Goal: Task Accomplishment & Management: Manage account settings

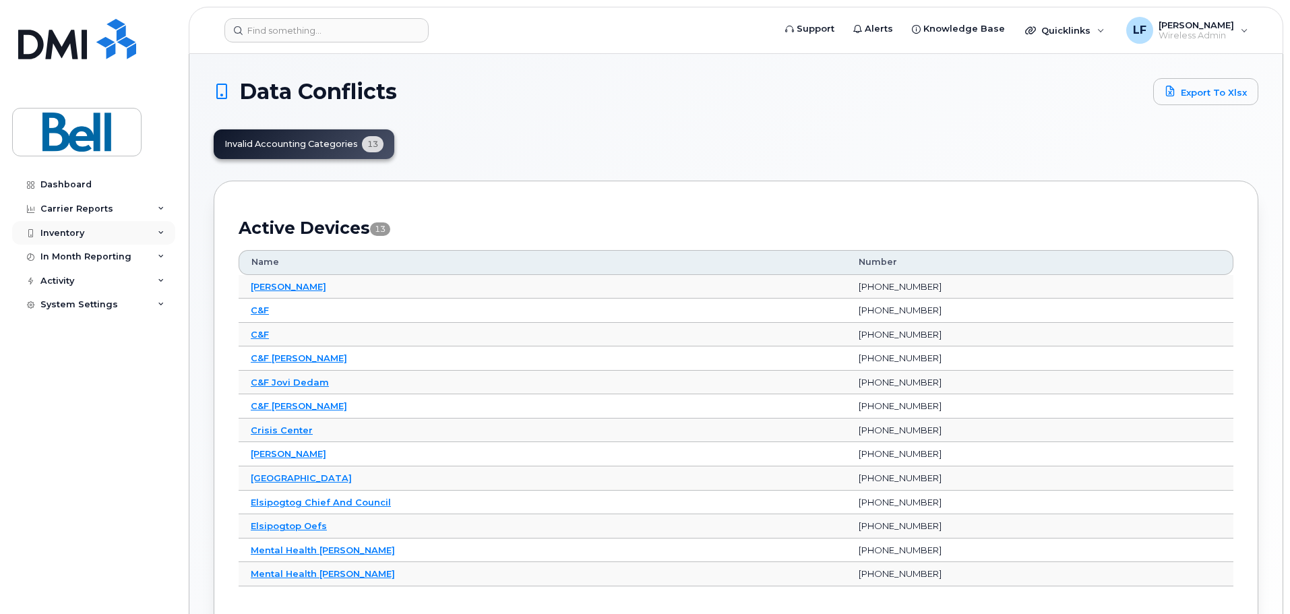
click at [55, 226] on div "Inventory" at bounding box center [93, 233] width 163 height 24
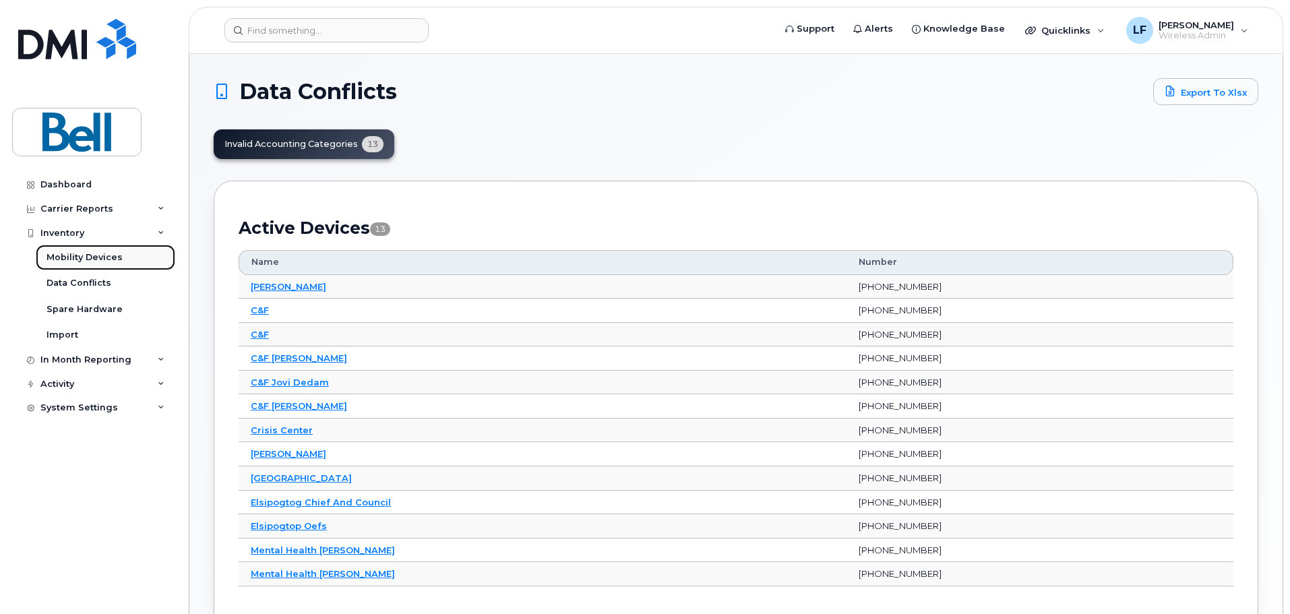
click at [75, 258] on div "Mobility Devices" at bounding box center [85, 257] width 76 height 12
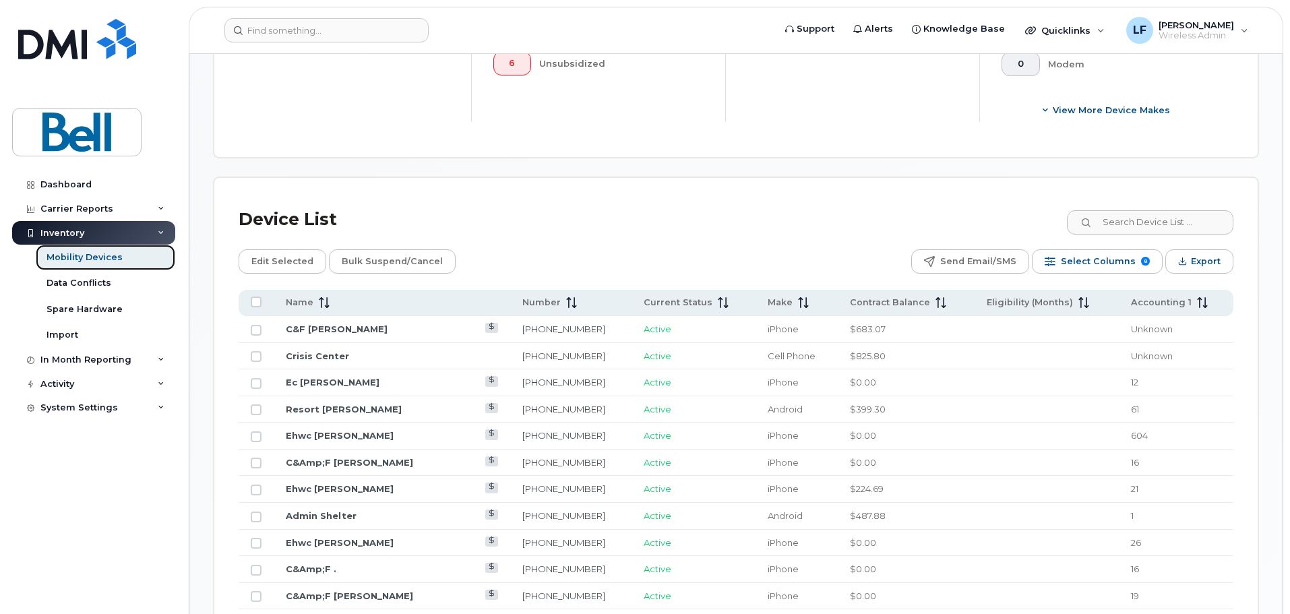
scroll to position [539, 0]
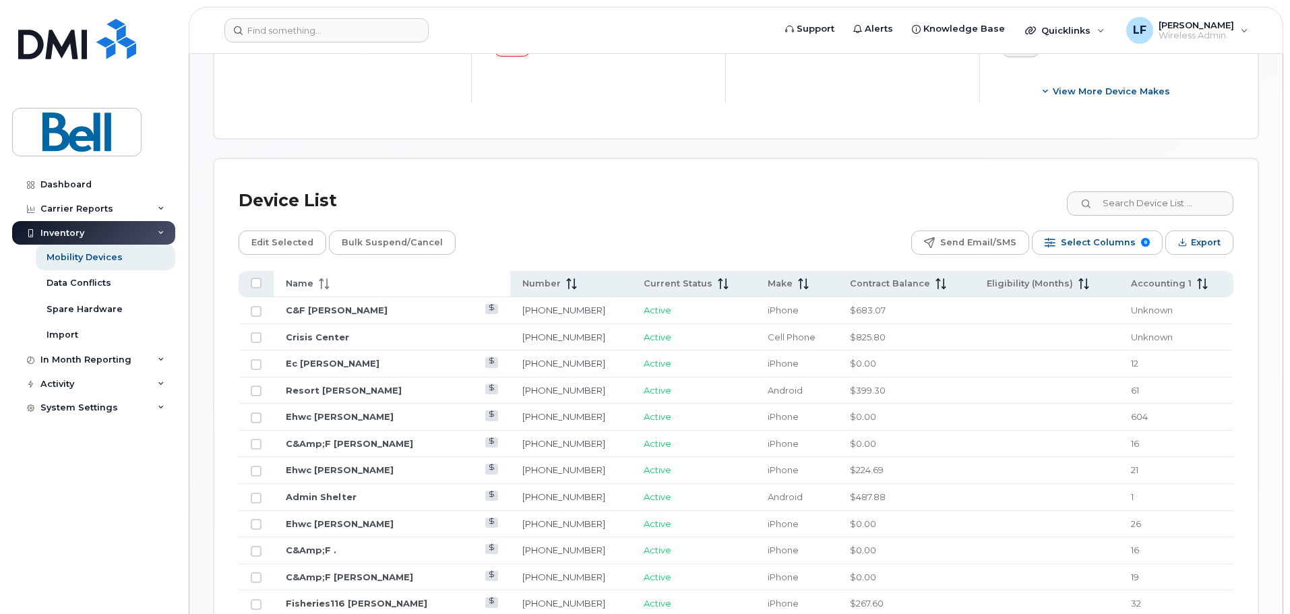
click at [376, 278] on div "Name" at bounding box center [392, 284] width 212 height 12
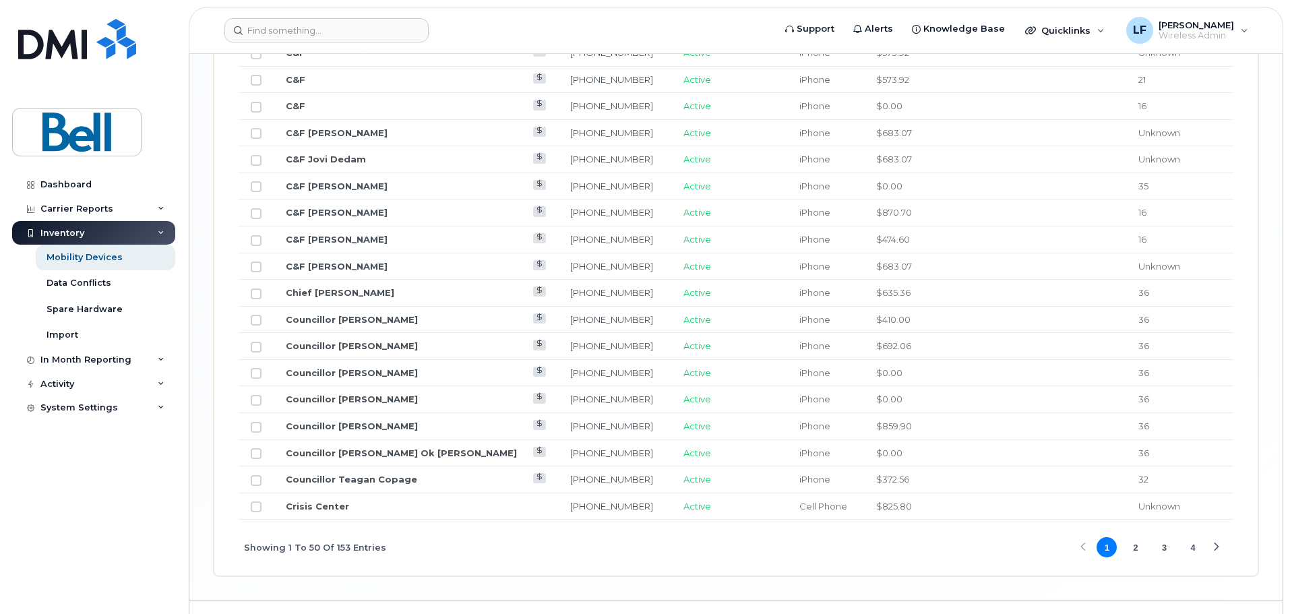
scroll to position [1669, 0]
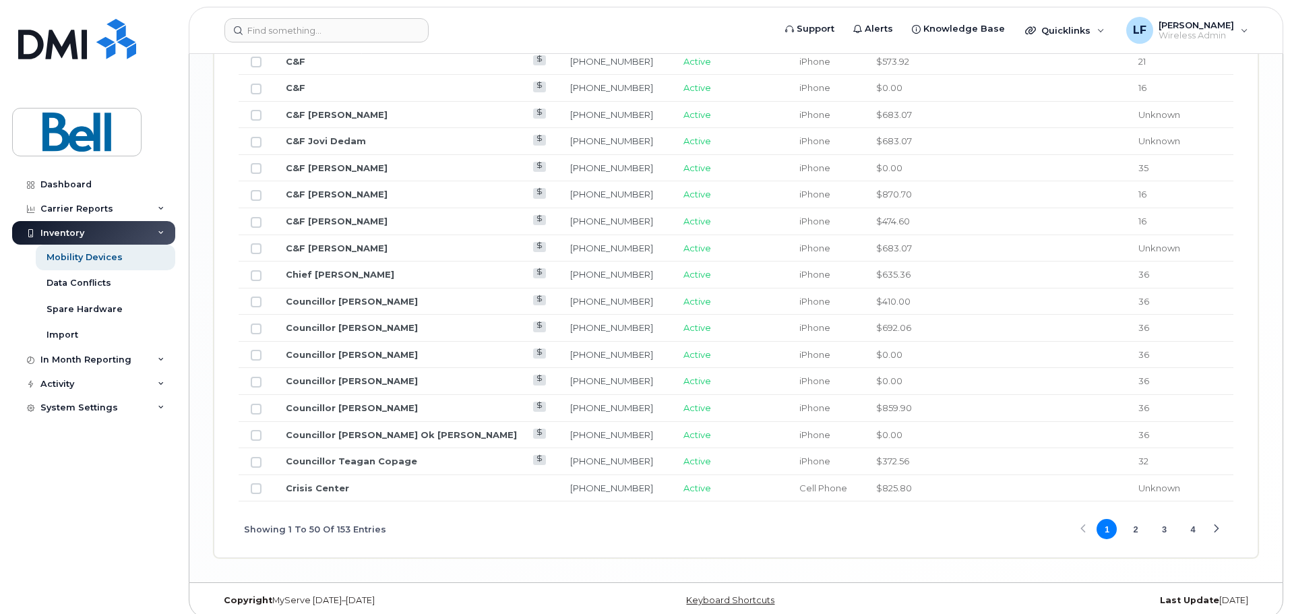
click at [1131, 519] on button "2" at bounding box center [1136, 529] width 20 height 20
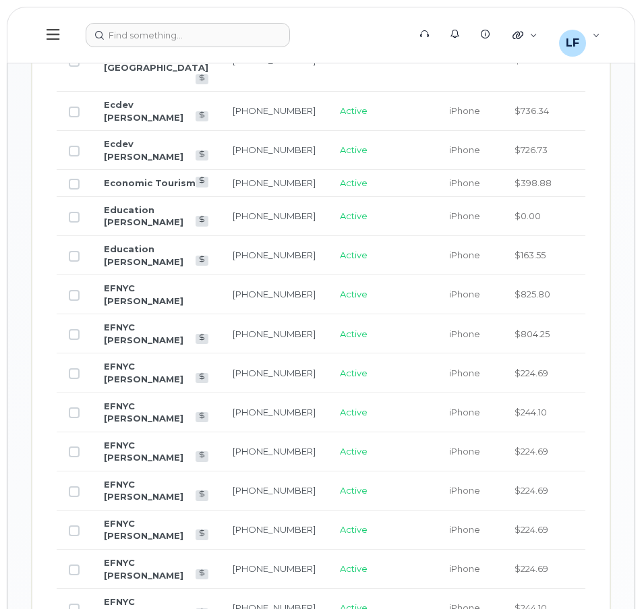
scroll to position [1399, 0]
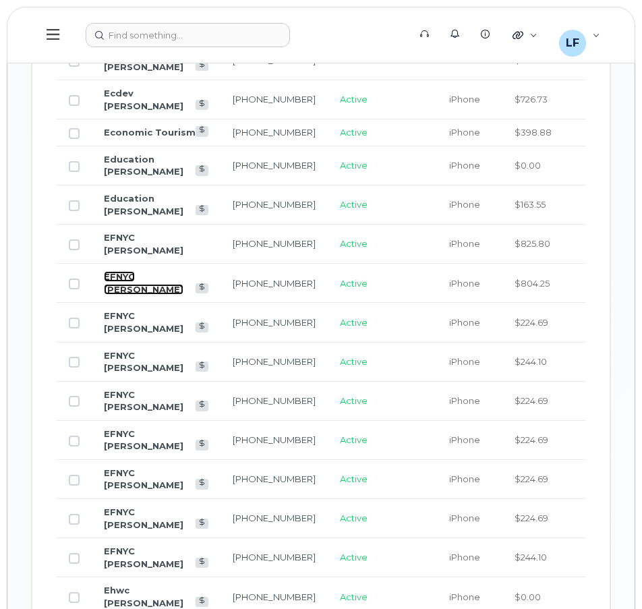
click at [123, 295] on link "EFNYC [PERSON_NAME]" at bounding box center [144, 283] width 80 height 24
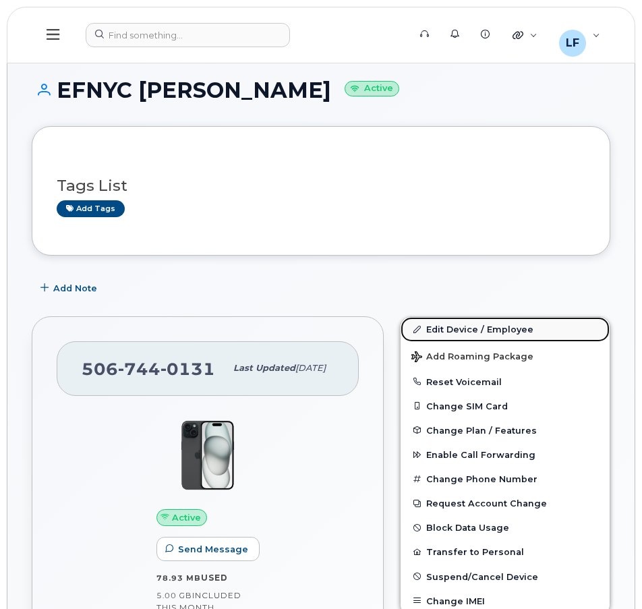
click at [450, 330] on link "Edit Device / Employee" at bounding box center [504, 329] width 209 height 24
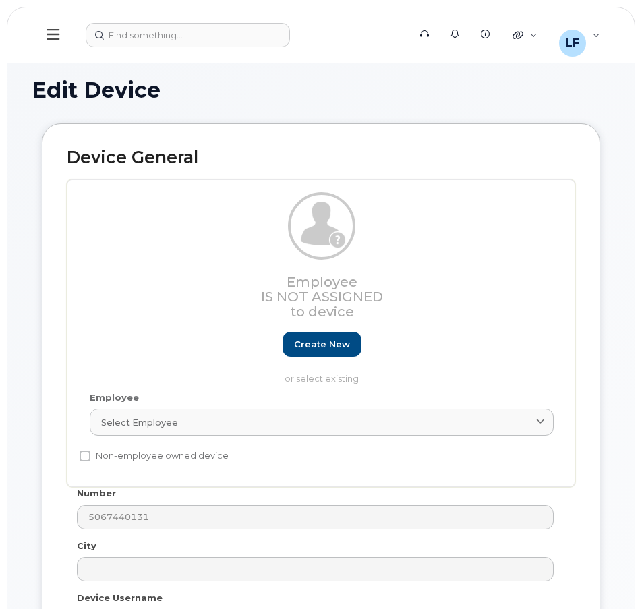
select select "16939133"
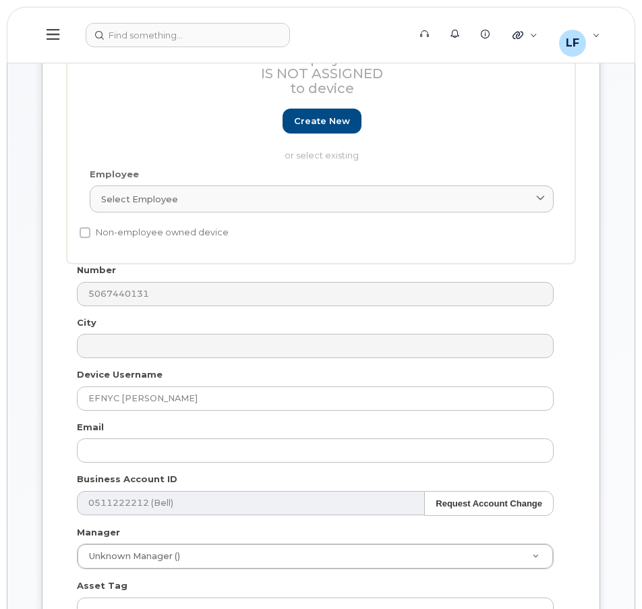
scroll to position [270, 0]
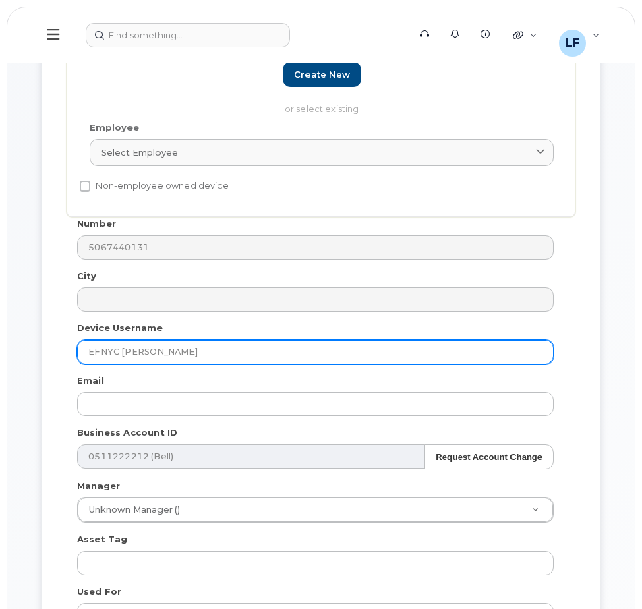
drag, startPoint x: 119, startPoint y: 355, endPoint x: 182, endPoint y: 348, distance: 63.1
click at [182, 348] on input "EFNYC [PERSON_NAME]" at bounding box center [315, 352] width 477 height 24
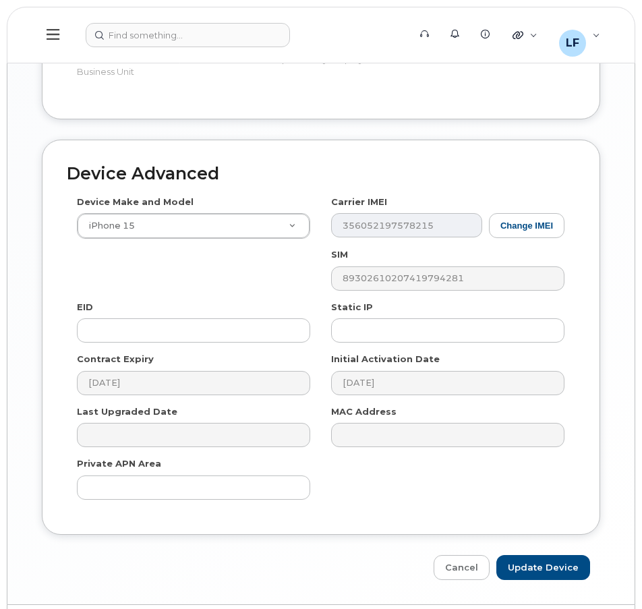
scroll to position [1226, 0]
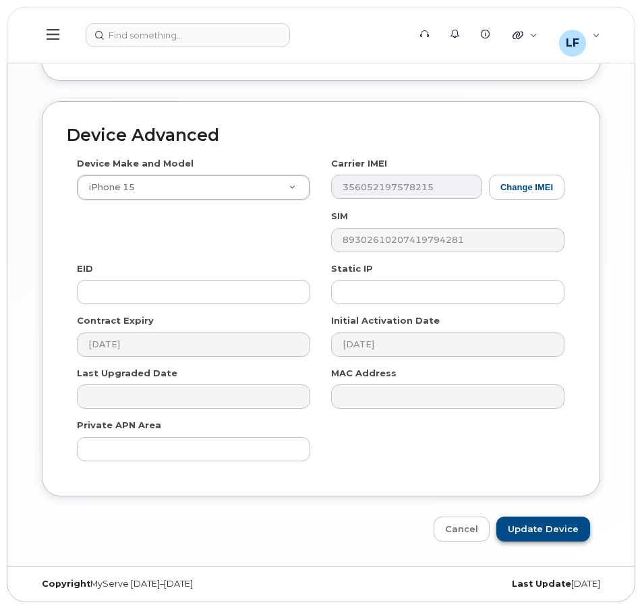
type input "EFNYC [PERSON_NAME]"
click at [563, 535] on input "Update Device" at bounding box center [543, 528] width 94 height 25
type input "Saving..."
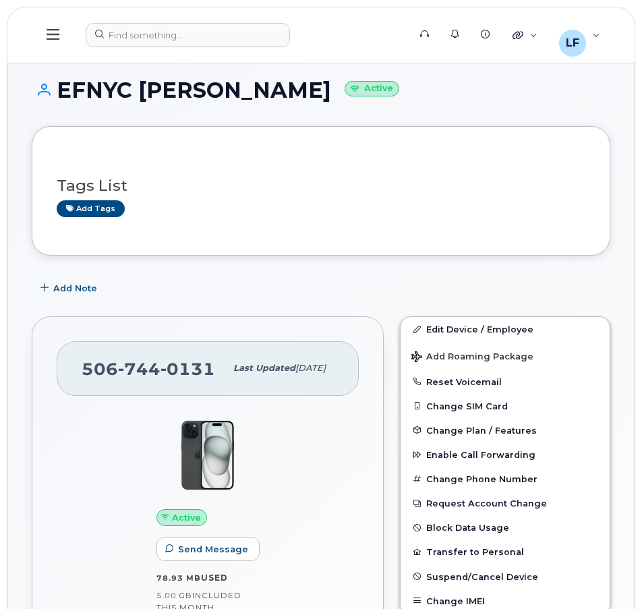
click at [136, 88] on h1 "EFNYC Misty Clair Active" at bounding box center [321, 90] width 578 height 24
click at [104, 94] on h1 "EFNYC Misty Clair Active" at bounding box center [321, 90] width 578 height 24
click at [49, 35] on icon at bounding box center [53, 34] width 13 height 11
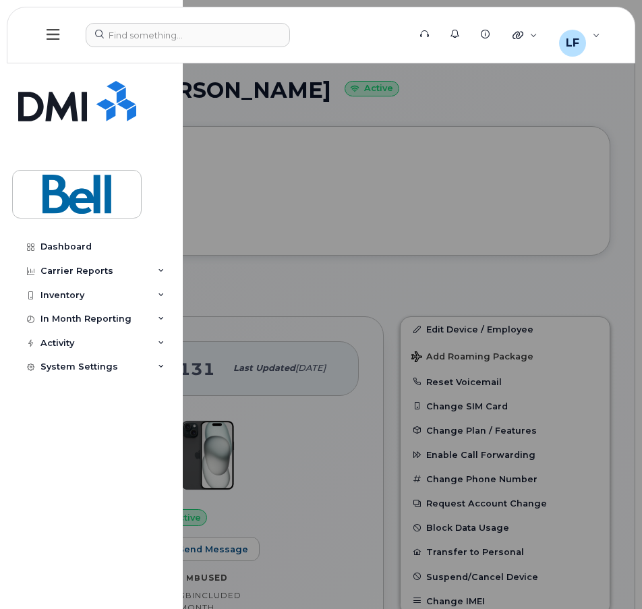
click at [372, 179] on div at bounding box center [321, 304] width 642 height 609
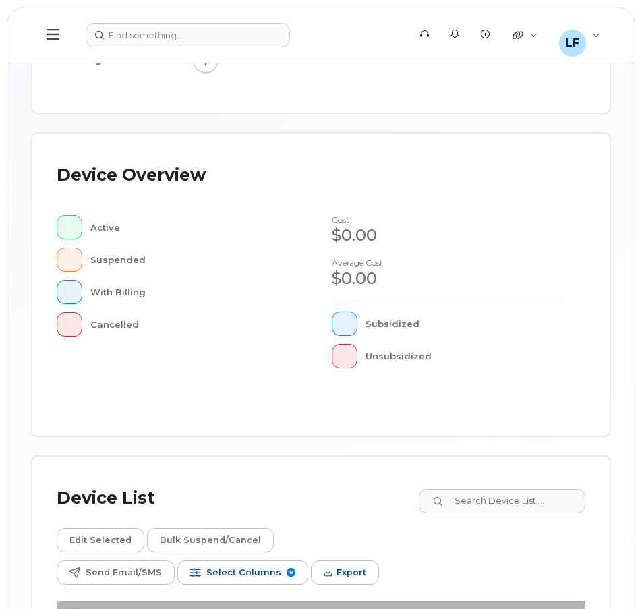
scroll to position [531, 0]
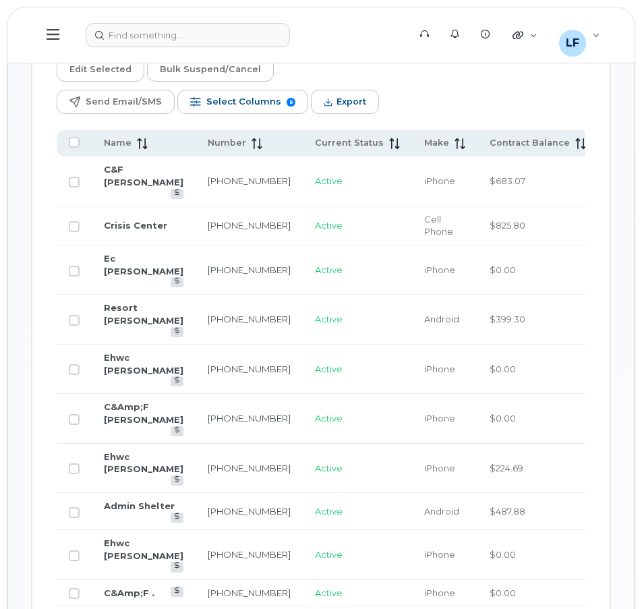
scroll to position [1039, 0]
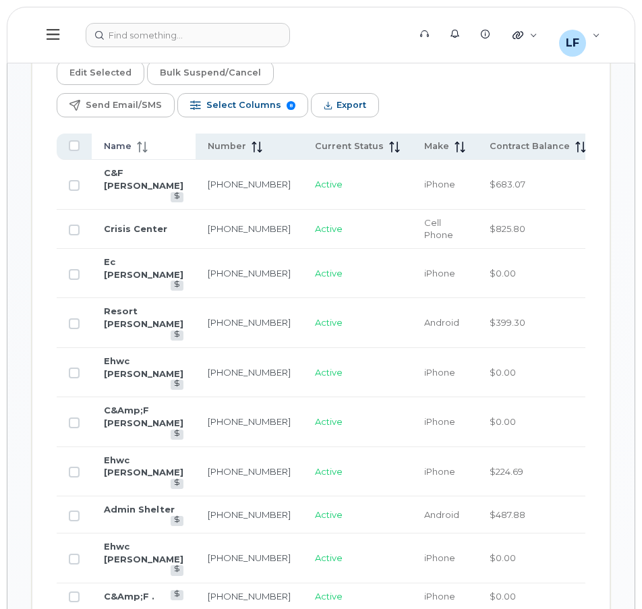
click at [115, 142] on span "Name" at bounding box center [118, 146] width 28 height 12
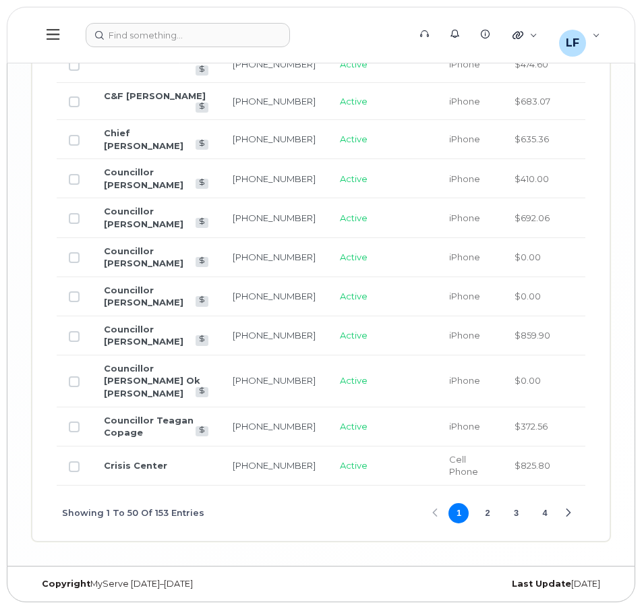
scroll to position [3206, 0]
click at [485, 512] on button "2" at bounding box center [487, 513] width 20 height 20
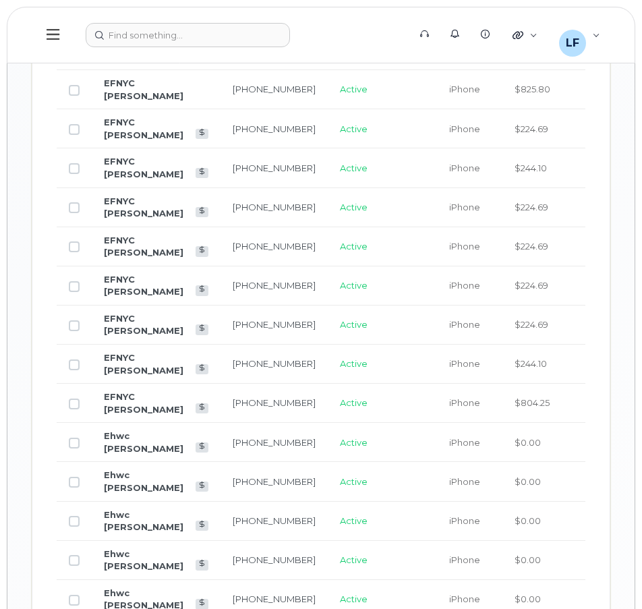
scroll to position [1631, 0]
click at [117, 63] on link "EFNYC [PERSON_NAME]" at bounding box center [144, 51] width 80 height 24
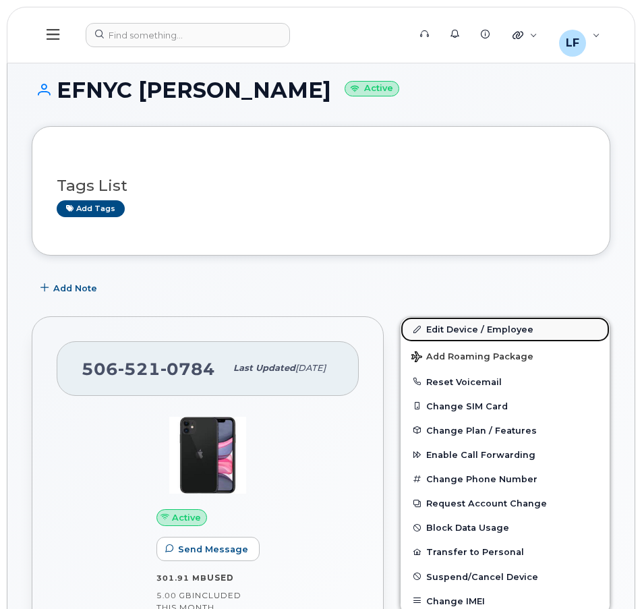
click at [492, 319] on link "Edit Device / Employee" at bounding box center [504, 329] width 209 height 24
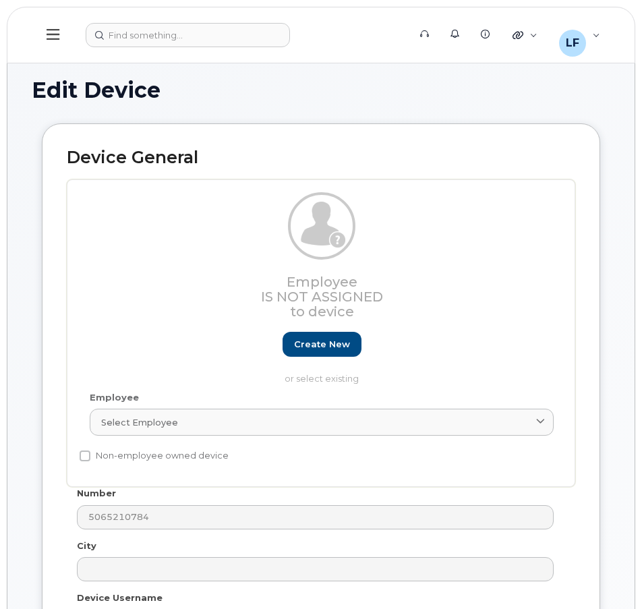
select select "16939133"
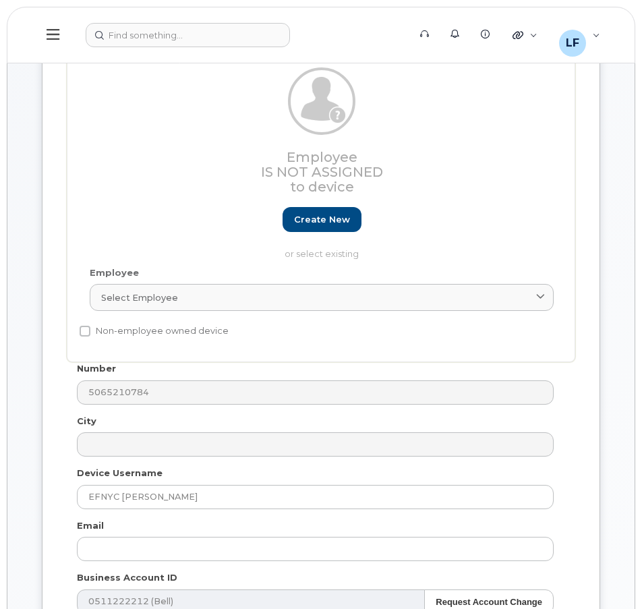
scroll to position [135, 0]
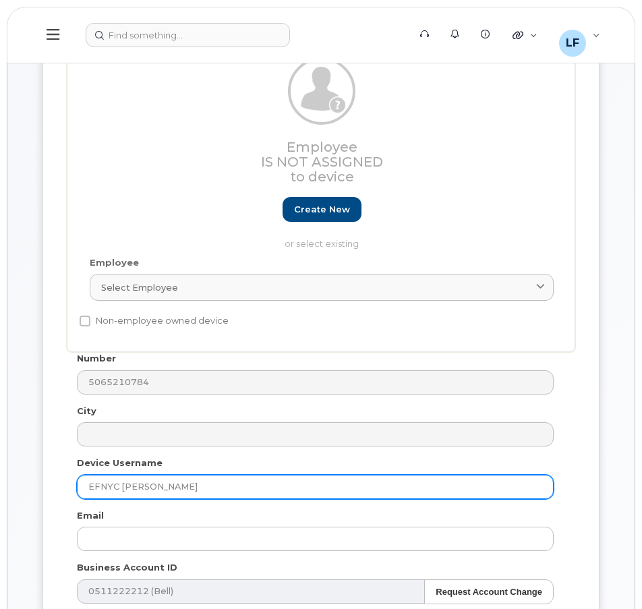
drag, startPoint x: 123, startPoint y: 485, endPoint x: 206, endPoint y: 485, distance: 82.9
click at [204, 485] on input "EFNYC Melinda" at bounding box center [315, 487] width 477 height 24
type input "EFNYC Vanessa Googoo"
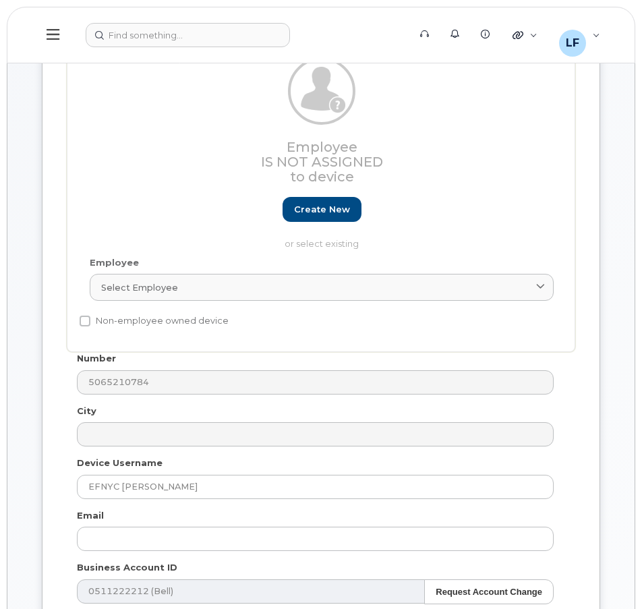
click at [388, 509] on div "Email" at bounding box center [316, 530] width 498 height 42
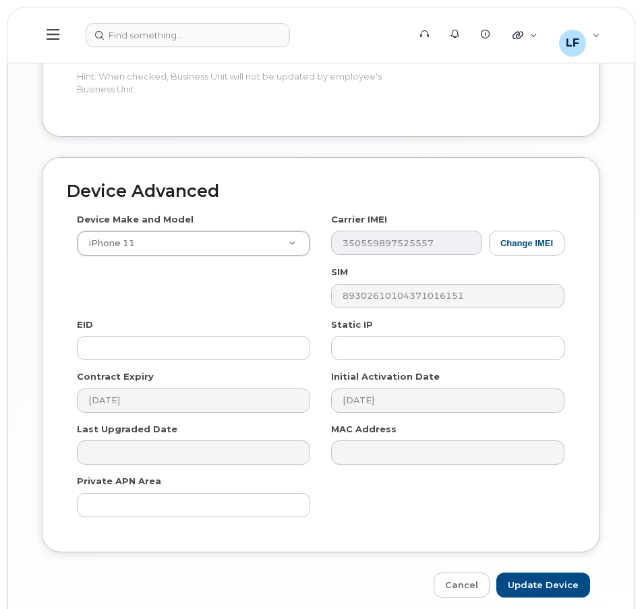
scroll to position [1226, 0]
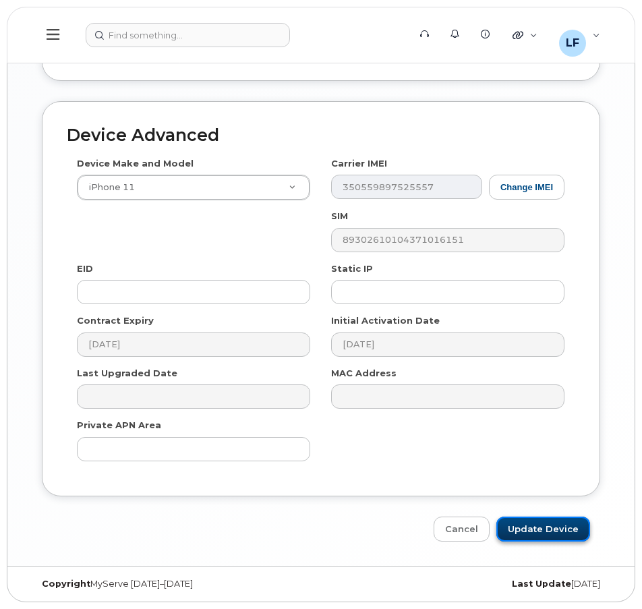
click at [566, 526] on input "Update Device" at bounding box center [543, 528] width 94 height 25
type input "Saving..."
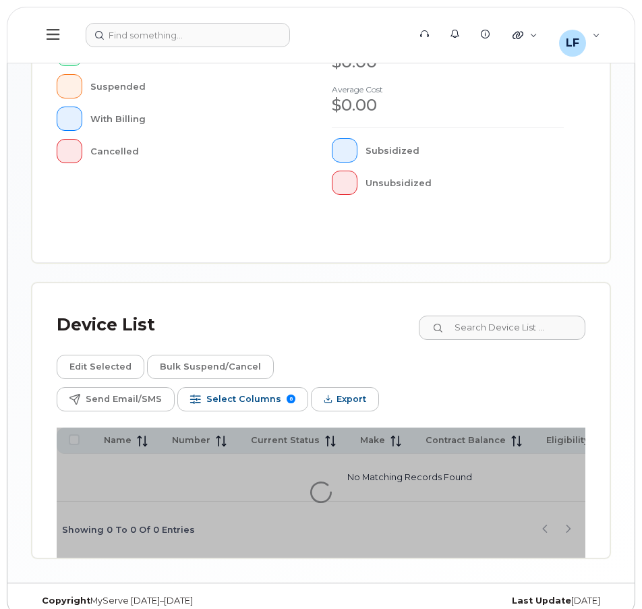
scroll to position [531, 0]
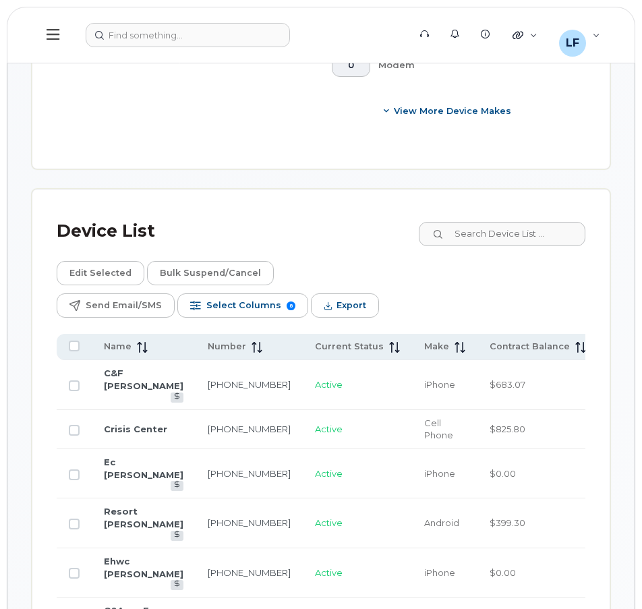
scroll to position [837, 0]
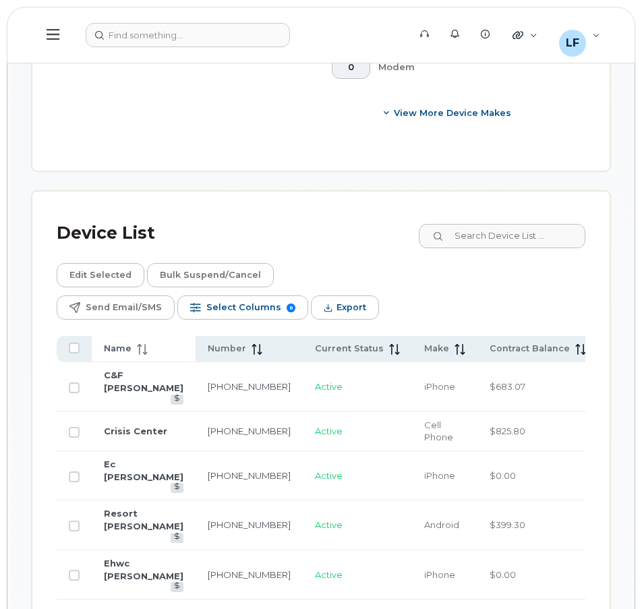
click at [131, 343] on span at bounding box center [139, 349] width 16 height 12
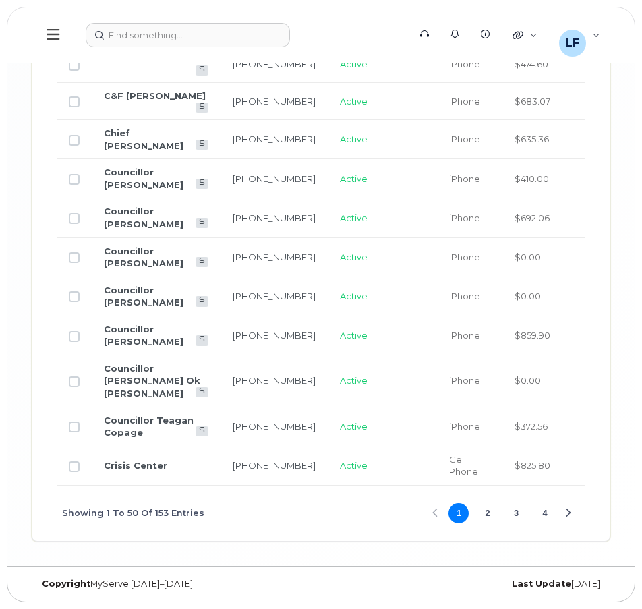
scroll to position [3206, 0]
click at [485, 514] on button "2" at bounding box center [487, 513] width 20 height 20
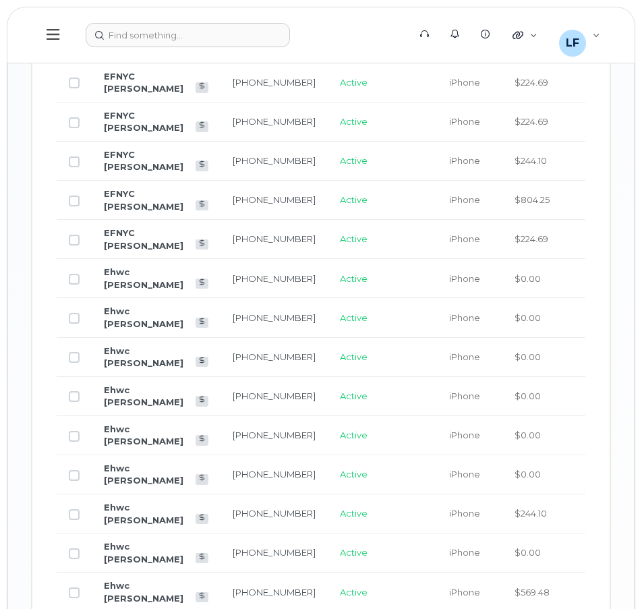
scroll to position [1644, 0]
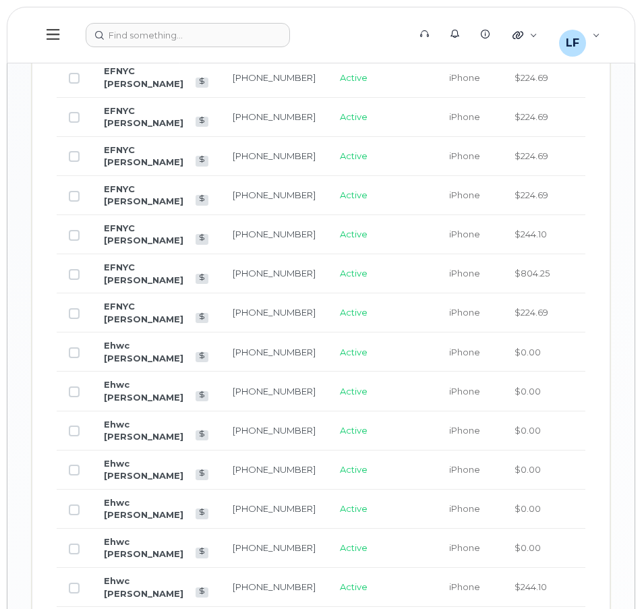
click at [121, 50] on link "EFNYC [PERSON_NAME]" at bounding box center [144, 38] width 80 height 24
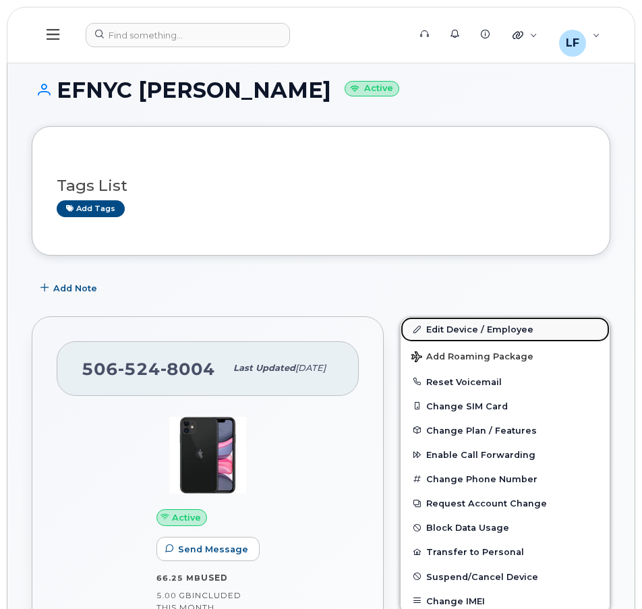
click at [471, 326] on link "Edit Device / Employee" at bounding box center [504, 329] width 209 height 24
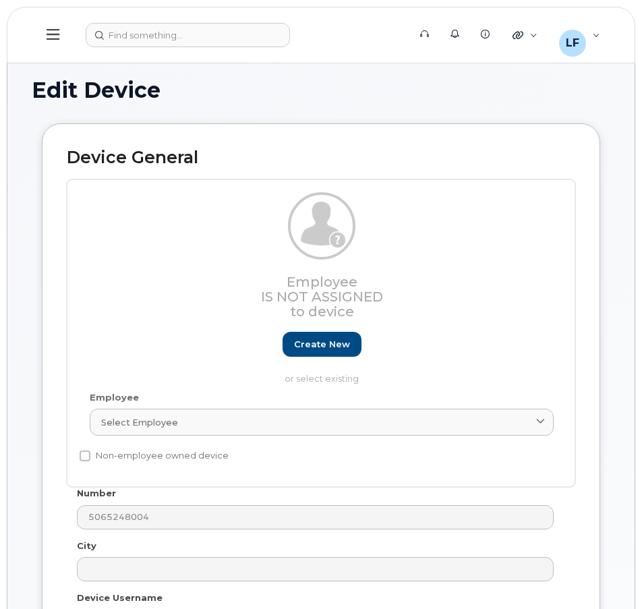
select select "16939133"
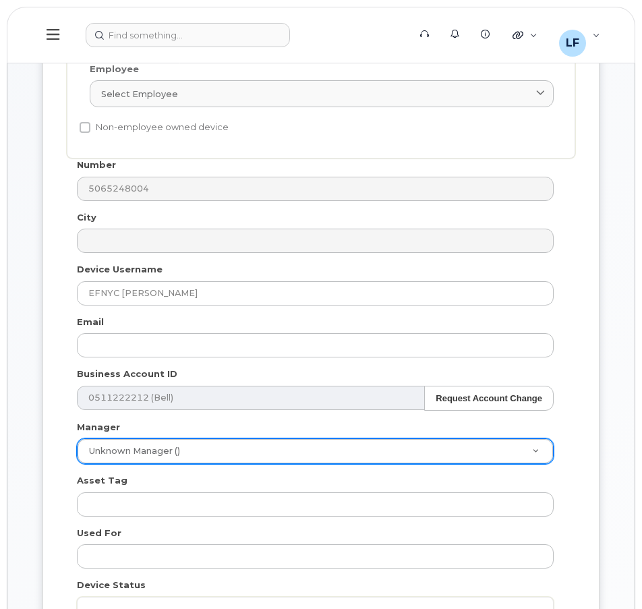
scroll to position [337, 0]
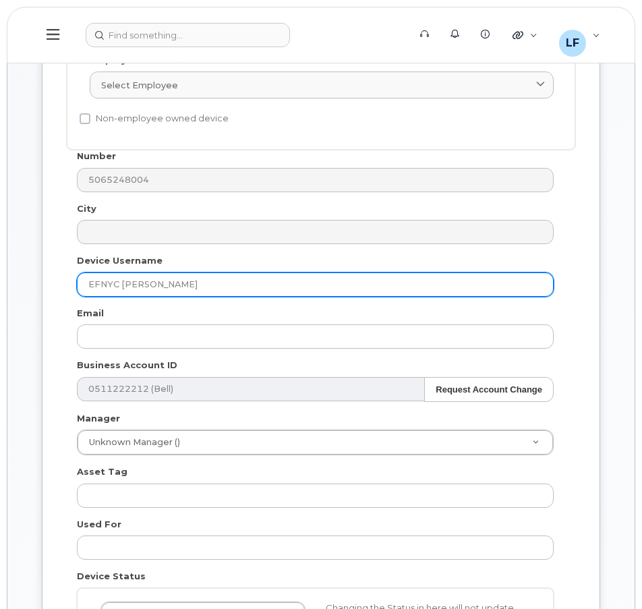
drag, startPoint x: 124, startPoint y: 284, endPoint x: 186, endPoint y: 288, distance: 62.2
click at [186, 288] on input "EFNYC [PERSON_NAME]" at bounding box center [315, 284] width 477 height 24
type input "EFNYC Tessy Taylor"
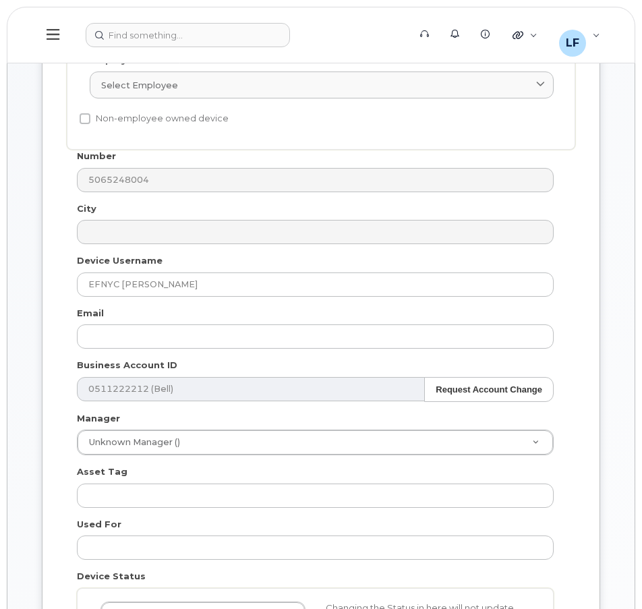
click at [227, 312] on div "Email" at bounding box center [316, 328] width 498 height 42
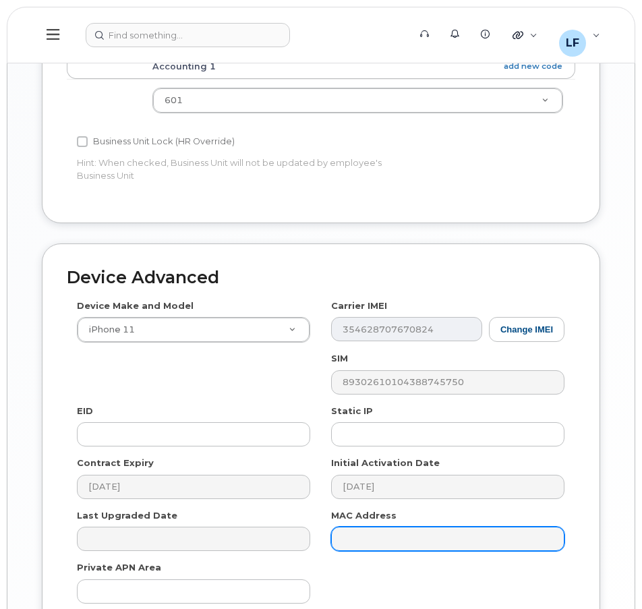
scroll to position [1226, 0]
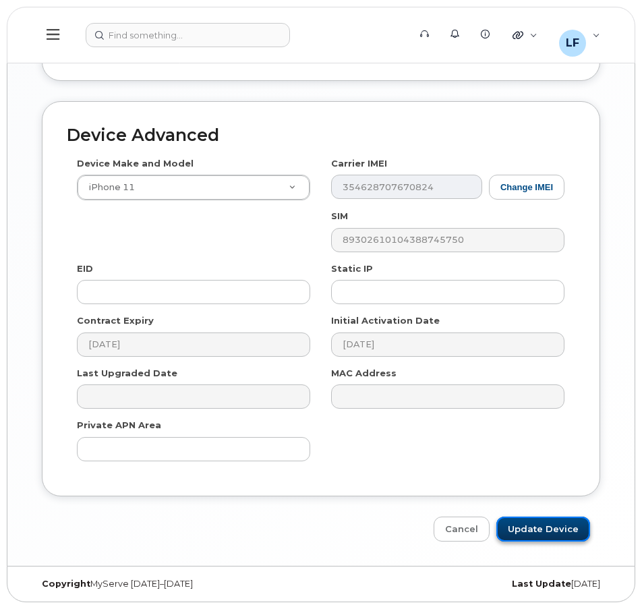
click at [556, 531] on input "Update Device" at bounding box center [543, 528] width 94 height 25
type input "Saving..."
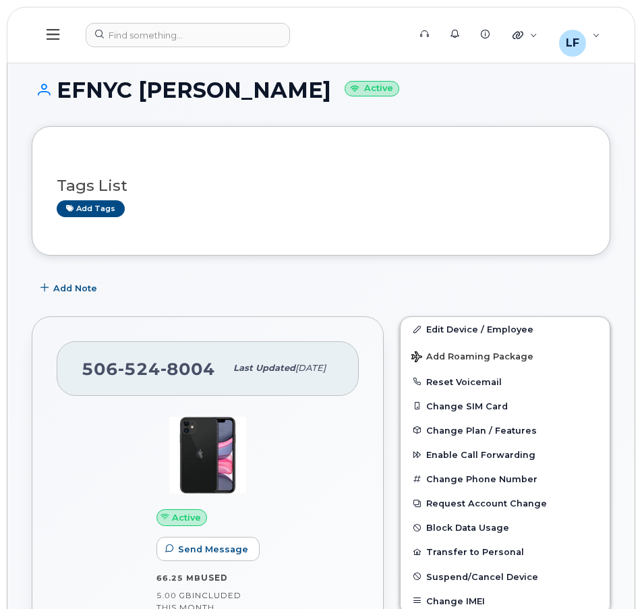
click at [448, 280] on div "Add Note" at bounding box center [321, 288] width 578 height 24
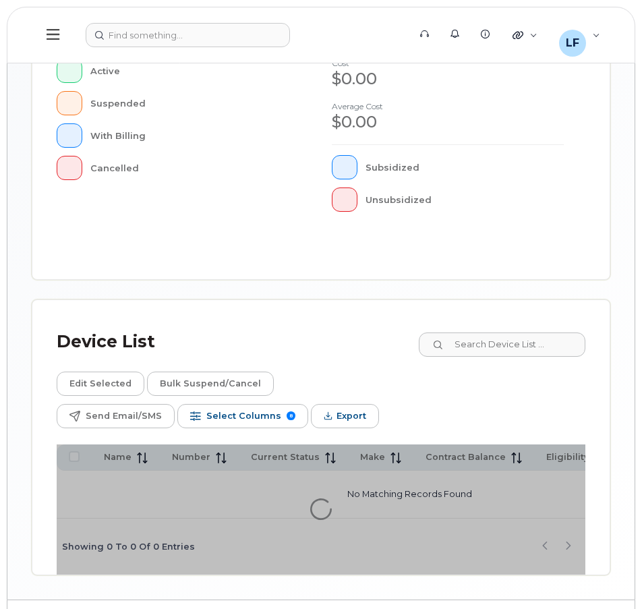
scroll to position [531, 0]
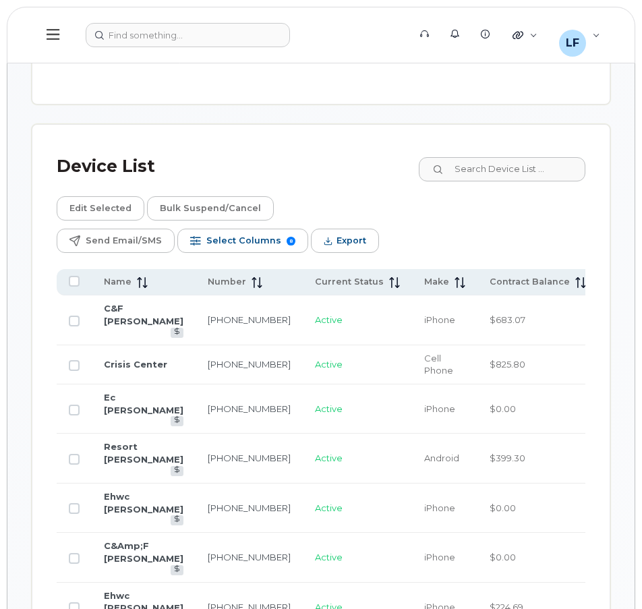
scroll to position [904, 0]
click at [126, 285] on span "Name" at bounding box center [118, 281] width 28 height 12
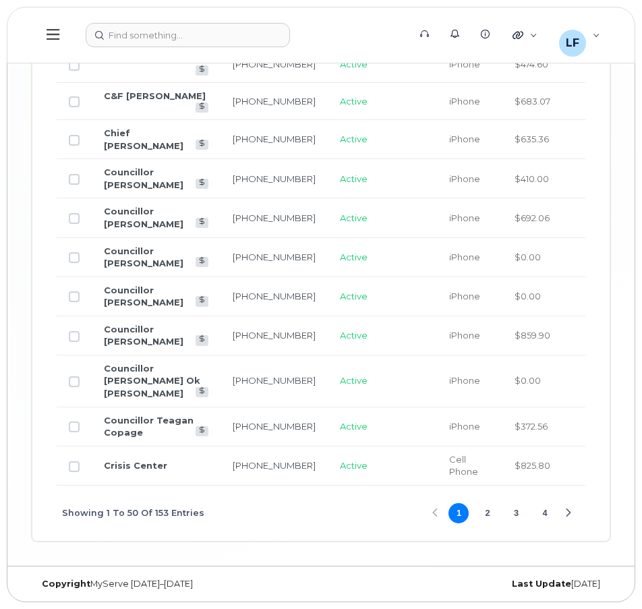
scroll to position [3206, 0]
click at [488, 512] on button "2" at bounding box center [487, 513] width 20 height 20
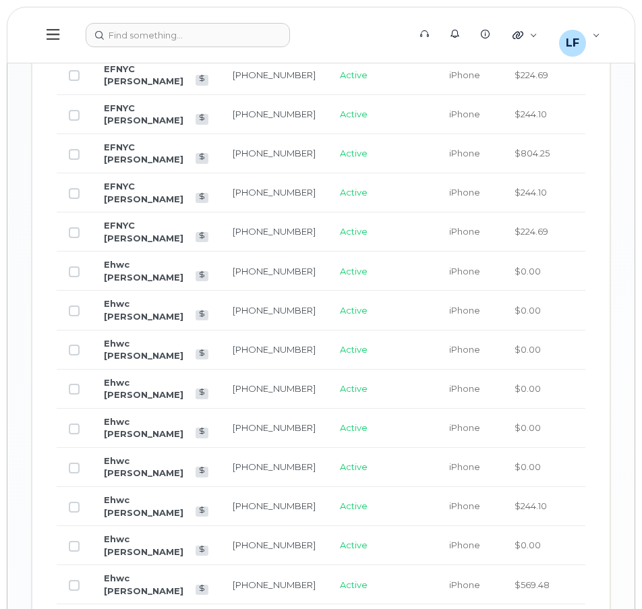
scroll to position [1654, 0]
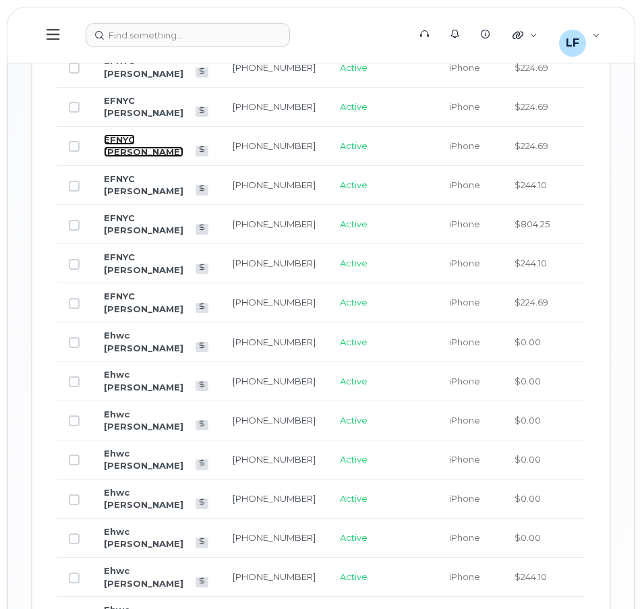
click at [127, 158] on link "EFNYC [PERSON_NAME]" at bounding box center [144, 146] width 80 height 24
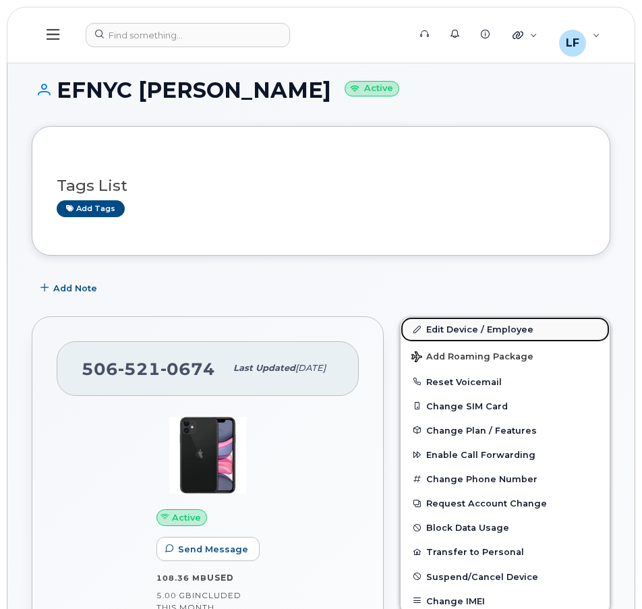
click at [494, 330] on link "Edit Device / Employee" at bounding box center [504, 329] width 209 height 24
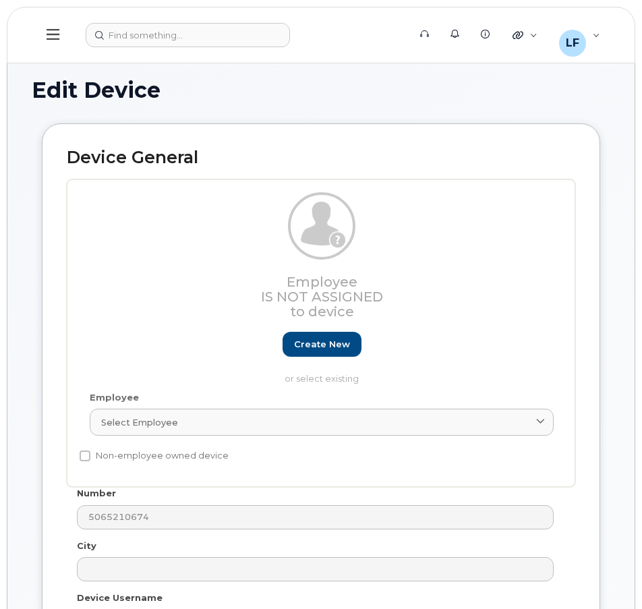
select select "16939133"
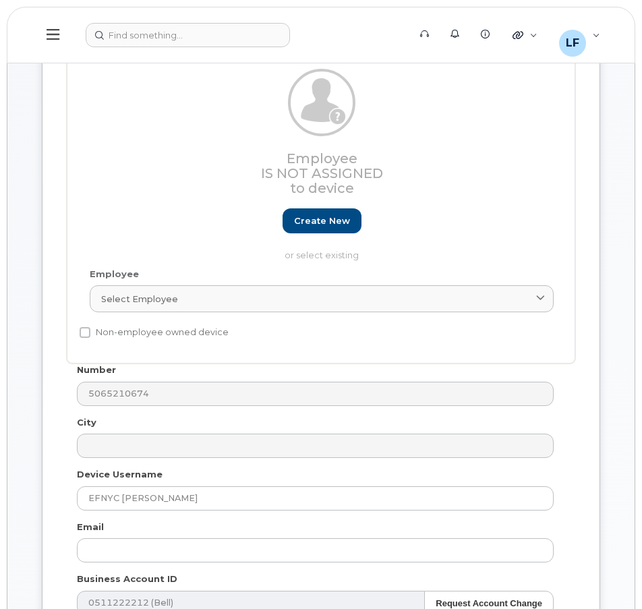
scroll to position [270, 0]
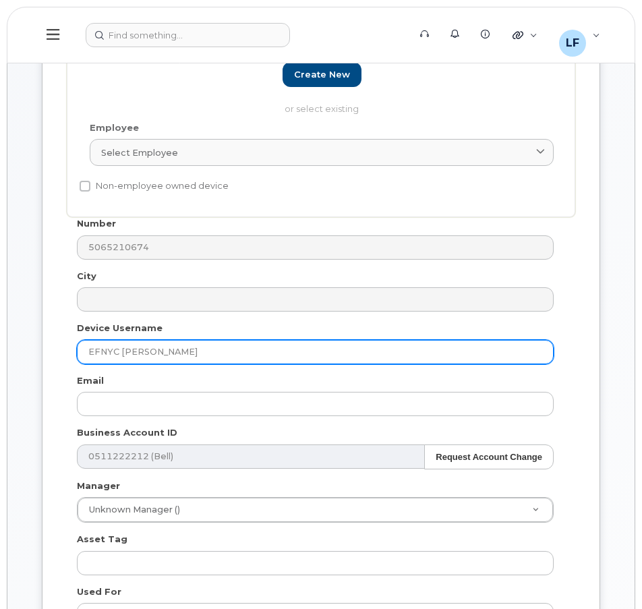
drag, startPoint x: 123, startPoint y: 351, endPoint x: 208, endPoint y: 354, distance: 85.0
click at [207, 353] on input "EFNYC [PERSON_NAME]" at bounding box center [315, 352] width 477 height 24
type input "EFNYC Shannon Ginnish"
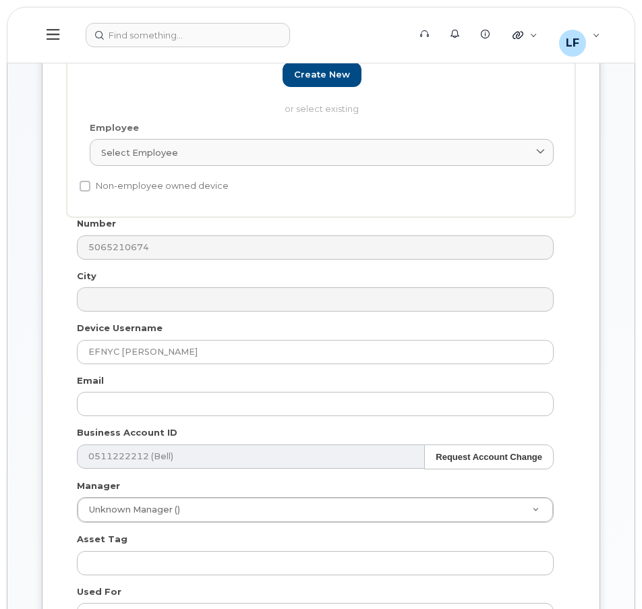
click at [472, 385] on div "Email" at bounding box center [316, 395] width 498 height 42
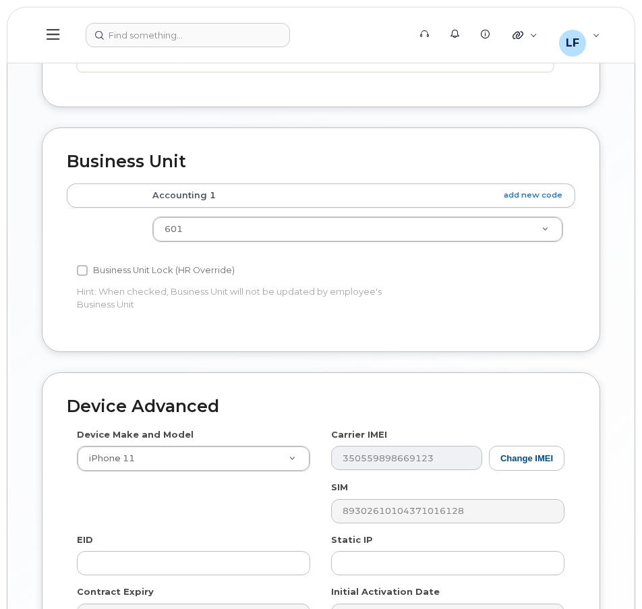
scroll to position [1226, 0]
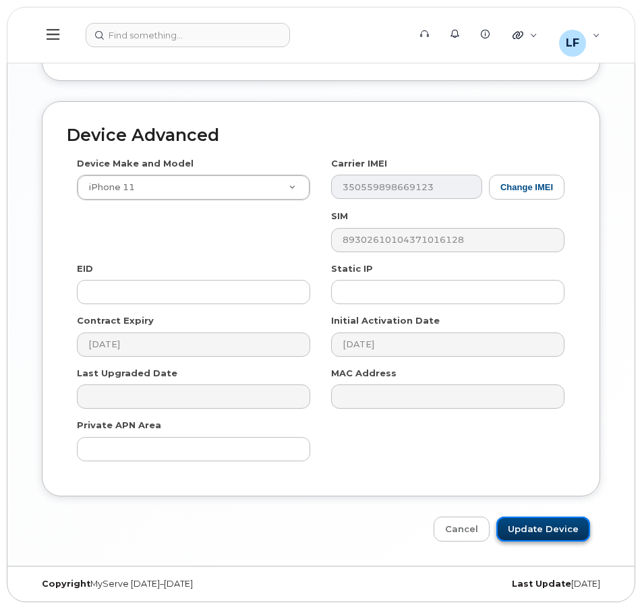
click at [541, 521] on input "Update Device" at bounding box center [543, 528] width 94 height 25
type input "Saving..."
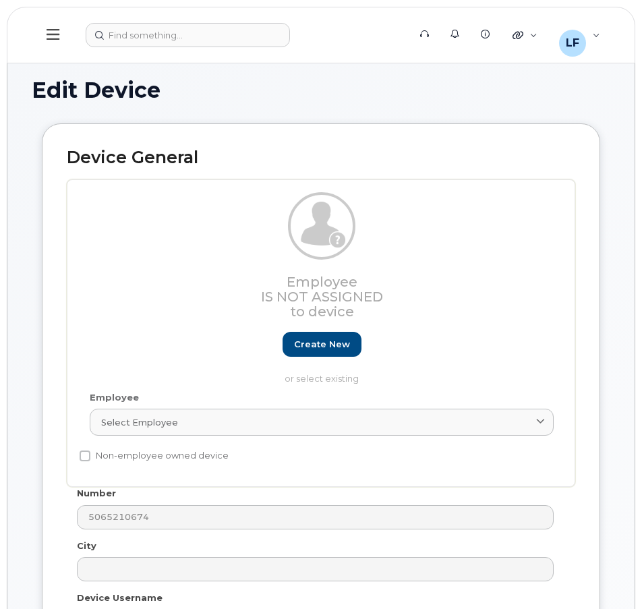
select select "16939133"
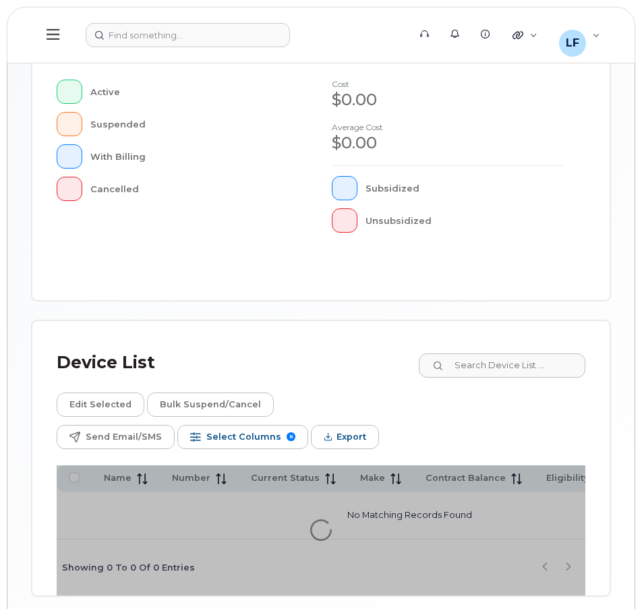
scroll to position [531, 0]
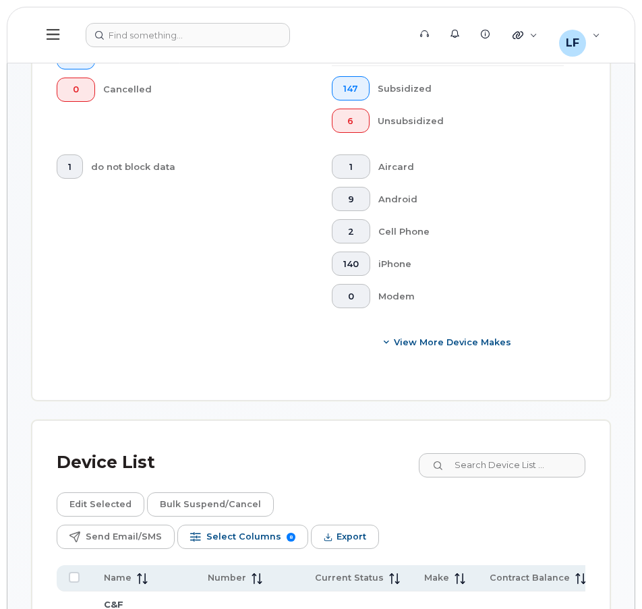
scroll to position [972, 0]
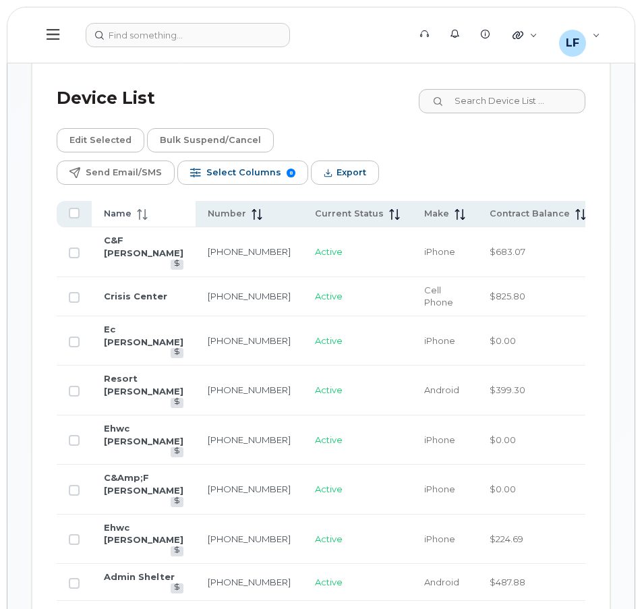
click at [115, 216] on span "Name" at bounding box center [118, 214] width 28 height 12
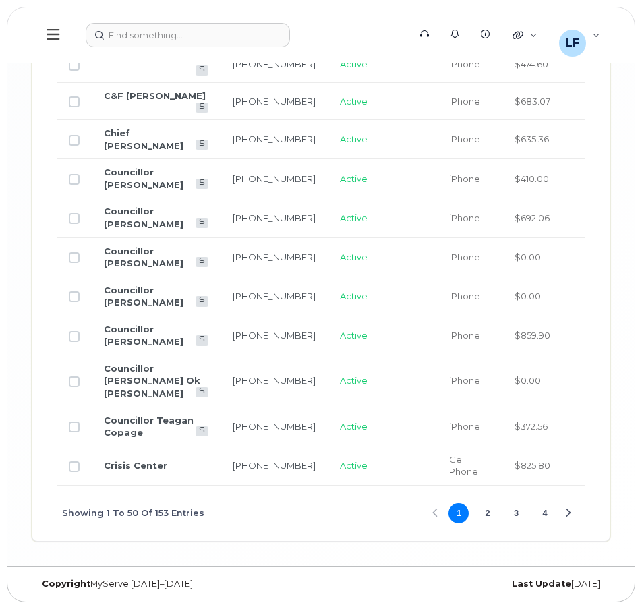
scroll to position [3206, 0]
click at [485, 514] on button "2" at bounding box center [487, 513] width 20 height 20
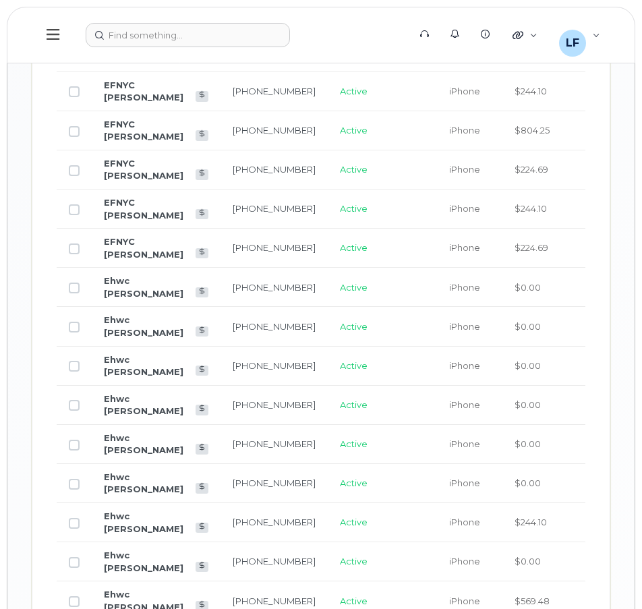
scroll to position [1599, 0]
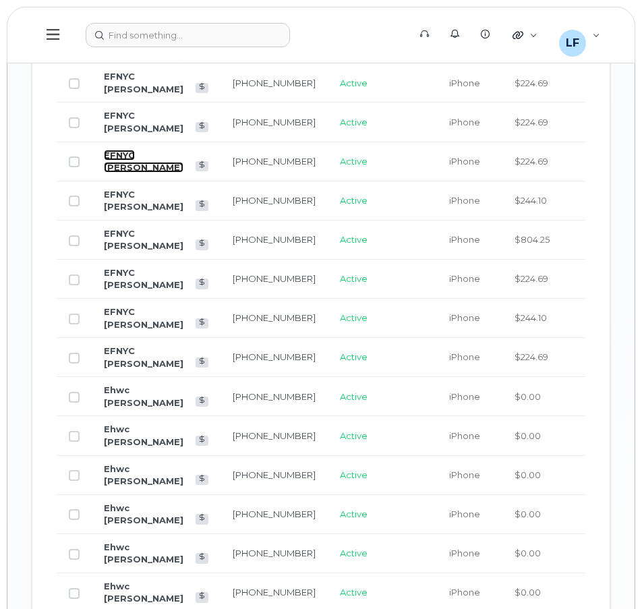
click at [119, 173] on link "EFNYC [PERSON_NAME]" at bounding box center [144, 162] width 80 height 24
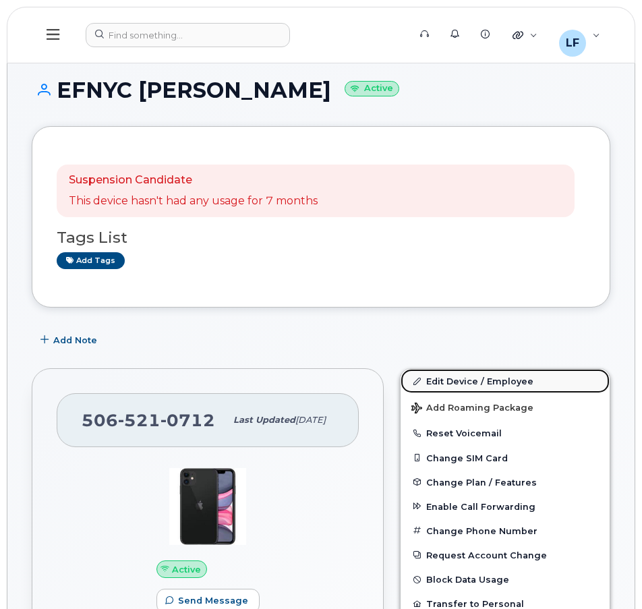
click at [479, 382] on link "Edit Device / Employee" at bounding box center [504, 381] width 209 height 24
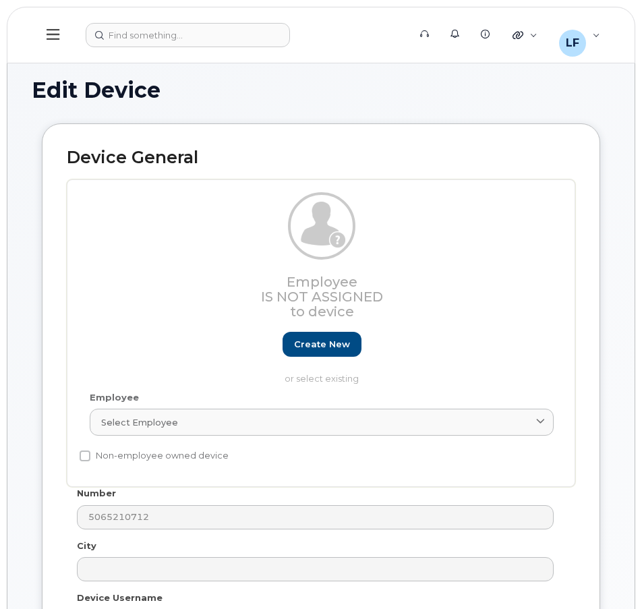
select select "16939133"
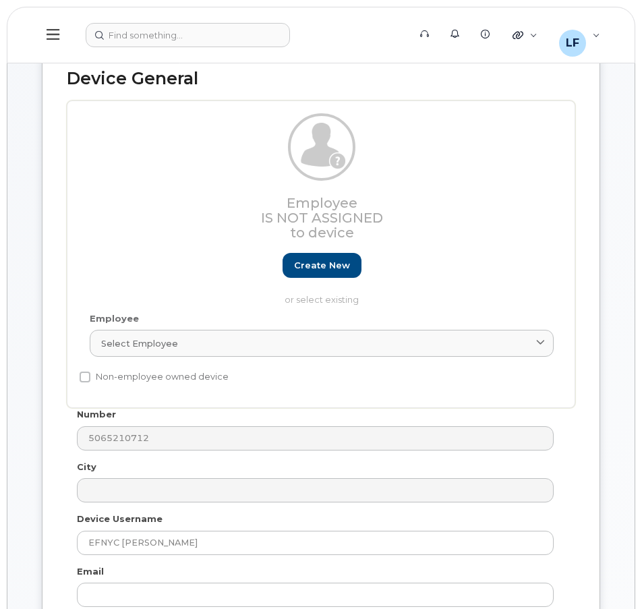
scroll to position [337, 0]
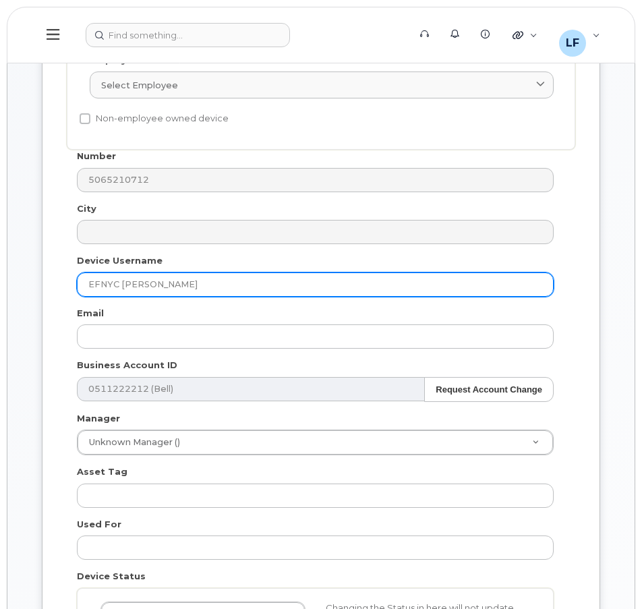
drag, startPoint x: 121, startPoint y: 287, endPoint x: 194, endPoint y: 288, distance: 72.2
click at [191, 287] on input "EFNYC [PERSON_NAME]" at bounding box center [315, 284] width 477 height 24
type input "EFNYC [PERSON_NAME]"
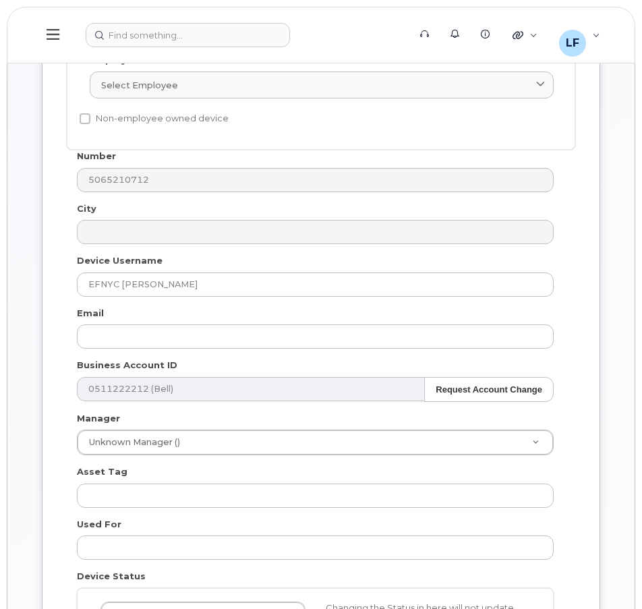
click at [243, 310] on div "Email" at bounding box center [316, 328] width 498 height 42
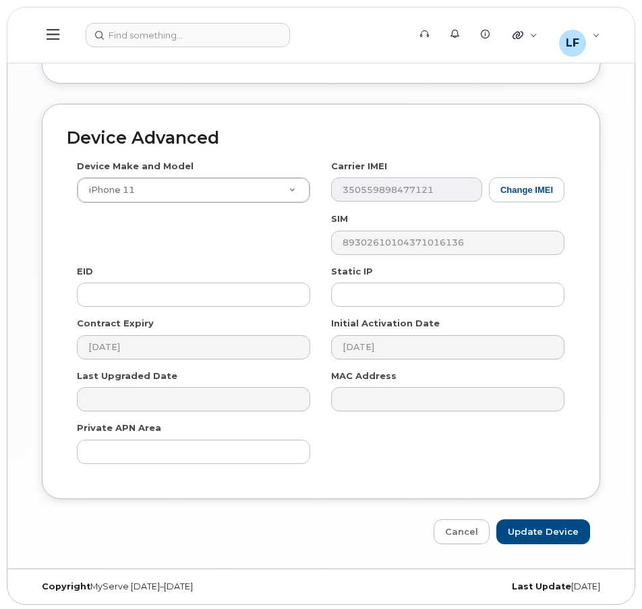
scroll to position [1226, 0]
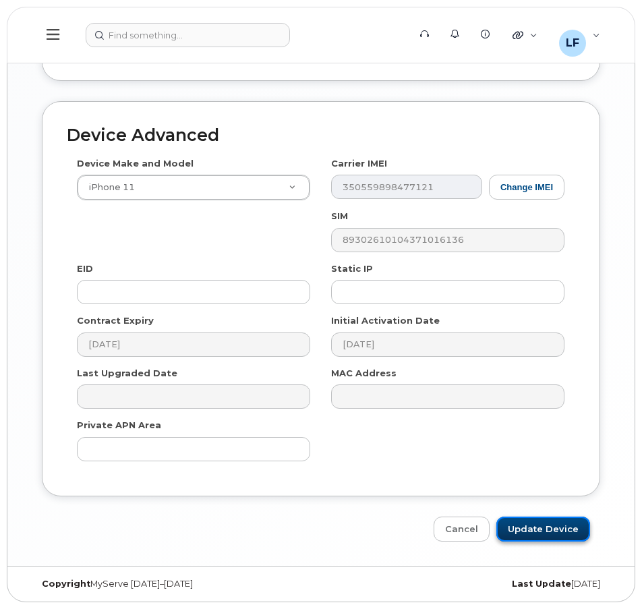
click at [556, 533] on input "Update Device" at bounding box center [543, 528] width 94 height 25
type input "Saving..."
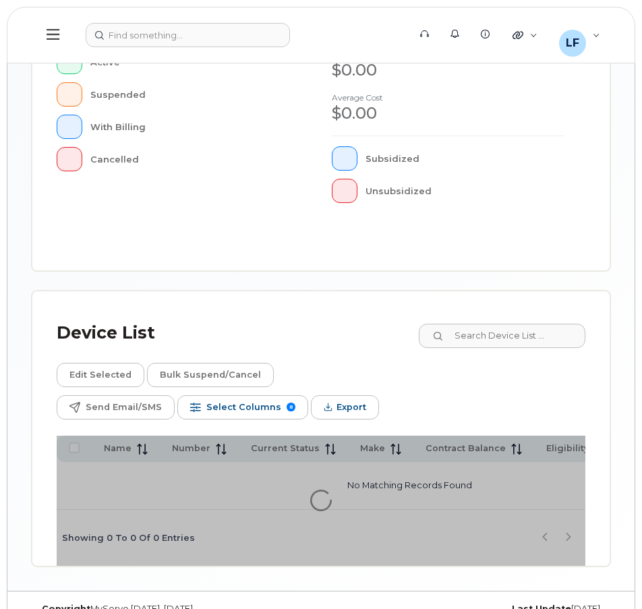
scroll to position [531, 0]
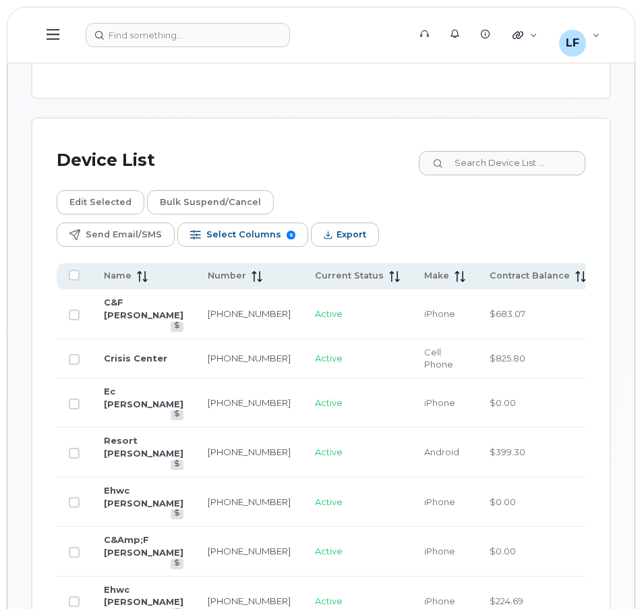
scroll to position [904, 0]
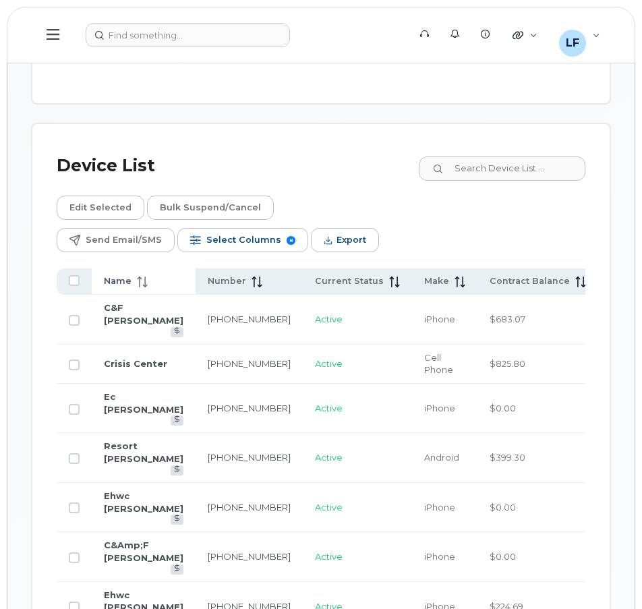
click at [121, 278] on span "Name" at bounding box center [118, 281] width 28 height 12
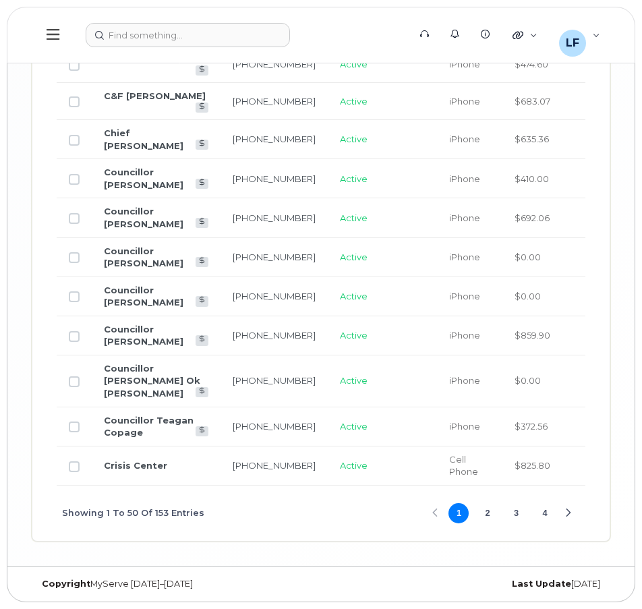
scroll to position [3206, 0]
click at [481, 514] on button "2" at bounding box center [487, 513] width 20 height 20
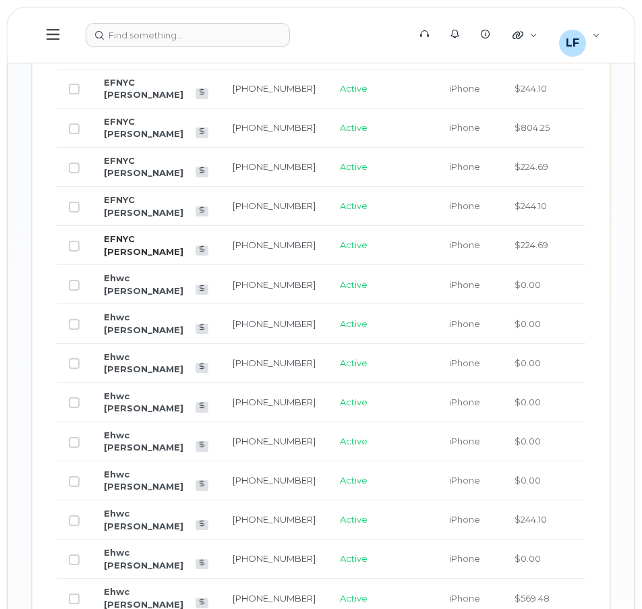
scroll to position [1679, 0]
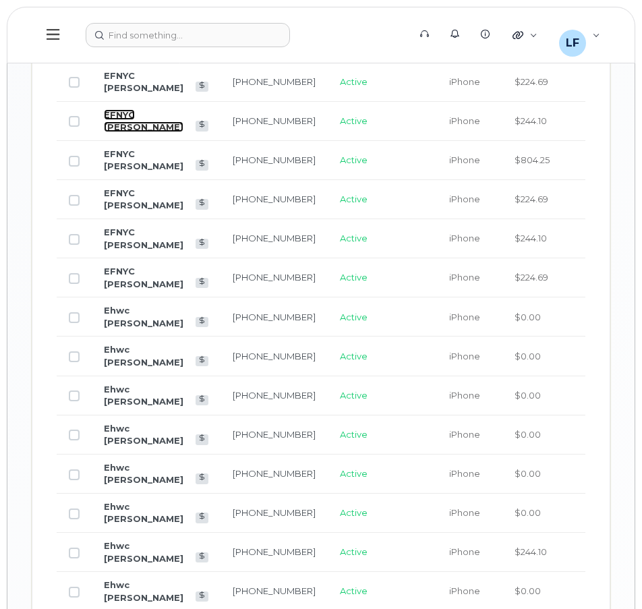
click at [121, 133] on link "EFNYC [PERSON_NAME]" at bounding box center [144, 121] width 80 height 24
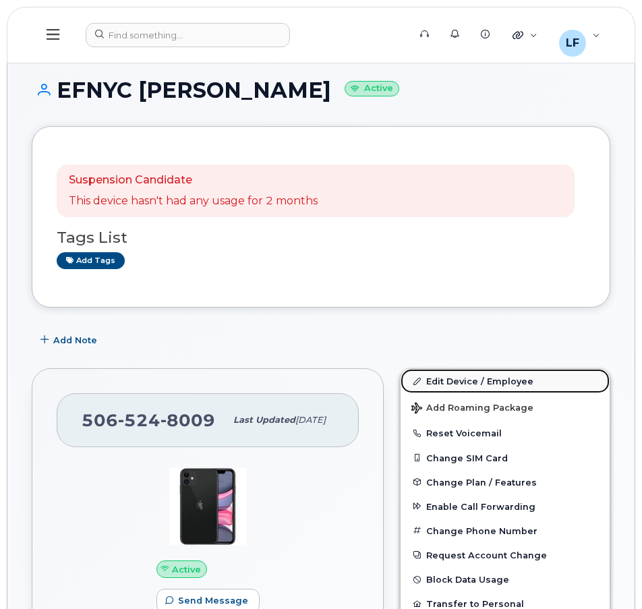
click at [452, 380] on link "Edit Device / Employee" at bounding box center [504, 381] width 209 height 24
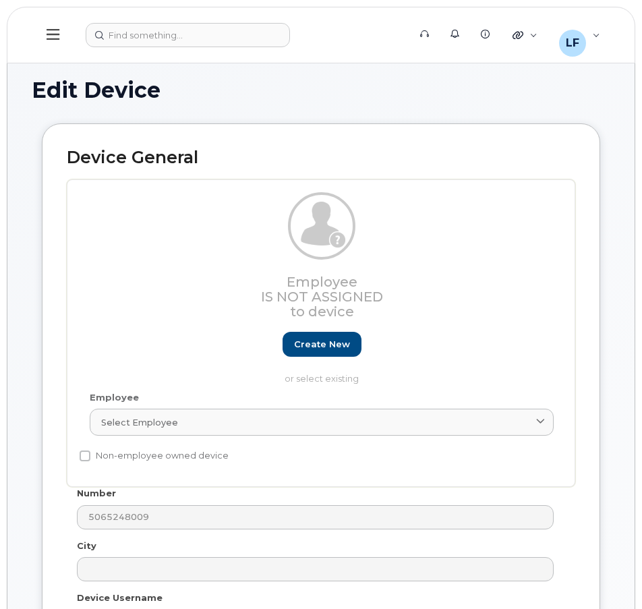
select select "16939133"
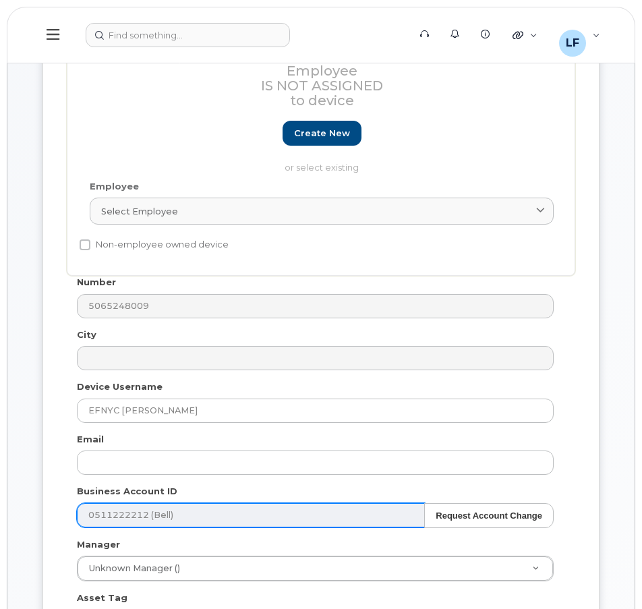
scroll to position [270, 0]
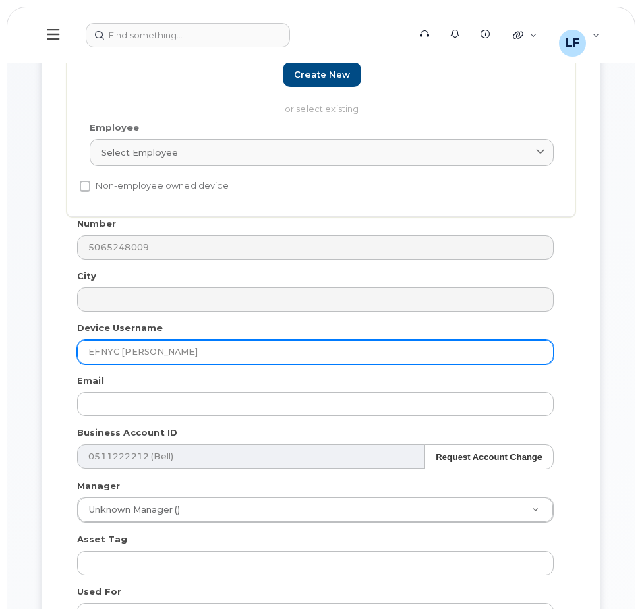
drag, startPoint x: 124, startPoint y: 350, endPoint x: 177, endPoint y: 349, distance: 53.3
click at [177, 349] on input "EFNYC [PERSON_NAME]" at bounding box center [315, 352] width 477 height 24
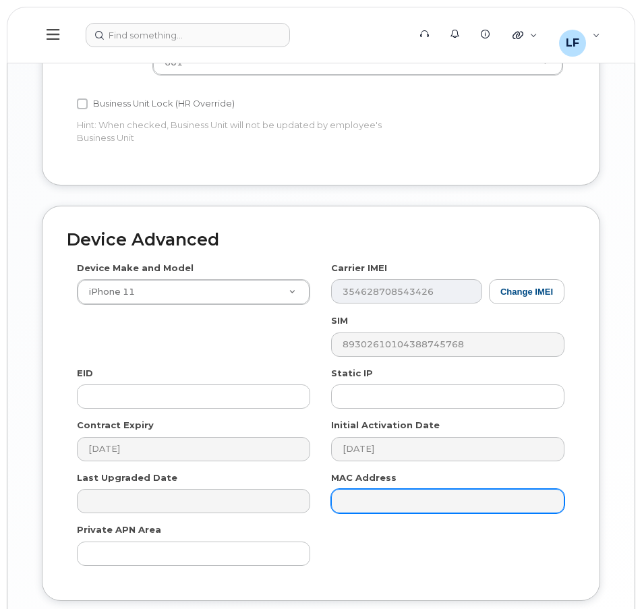
scroll to position [1226, 0]
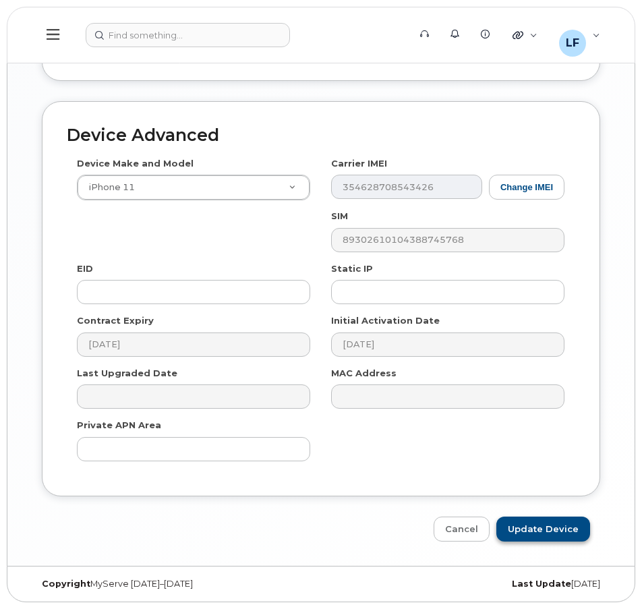
type input "EFNYC [PERSON_NAME]"
click at [568, 531] on input "Update Device" at bounding box center [543, 528] width 94 height 25
type input "Saving..."
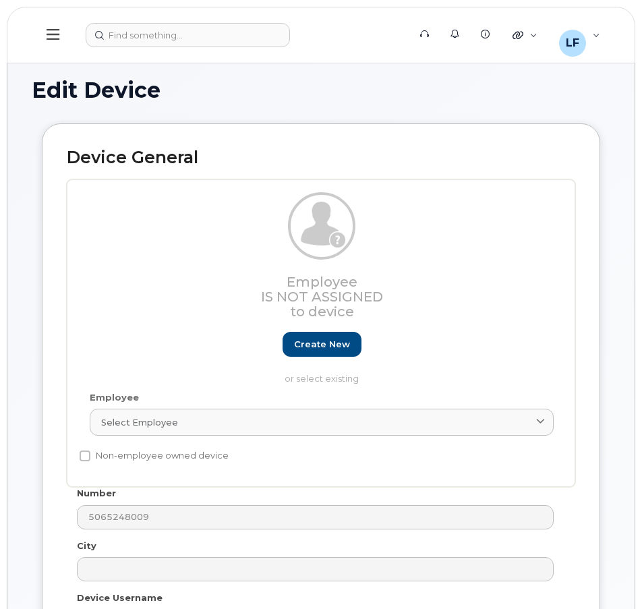
select select "16939133"
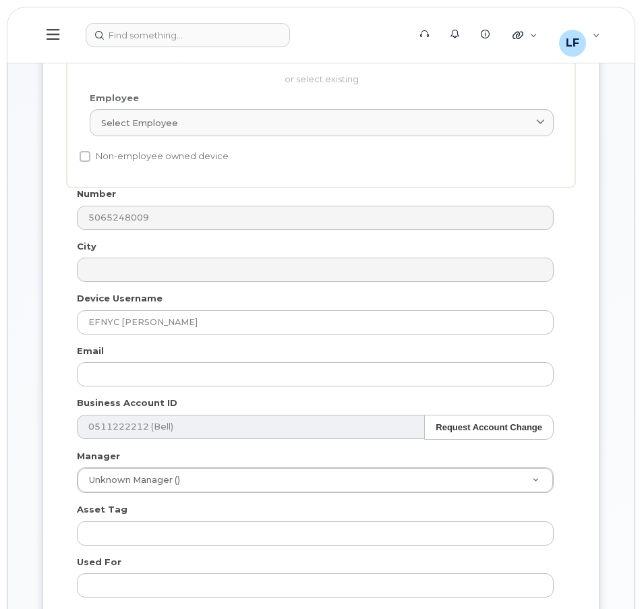
scroll to position [135, 0]
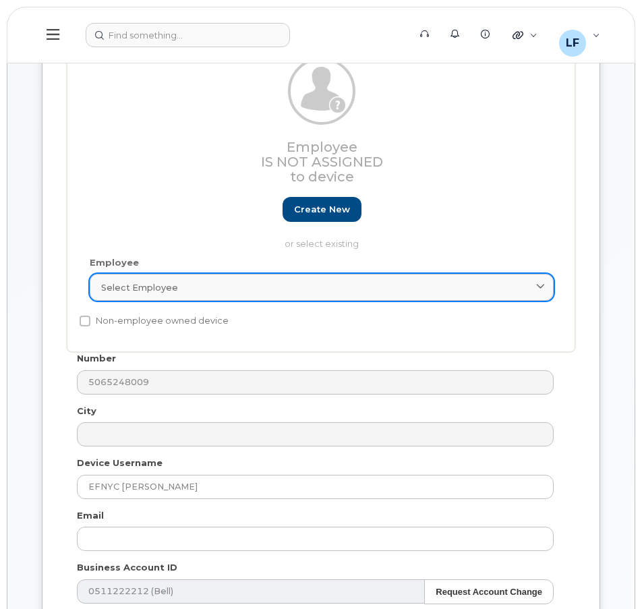
click at [386, 281] on div "Select employee" at bounding box center [321, 287] width 441 height 13
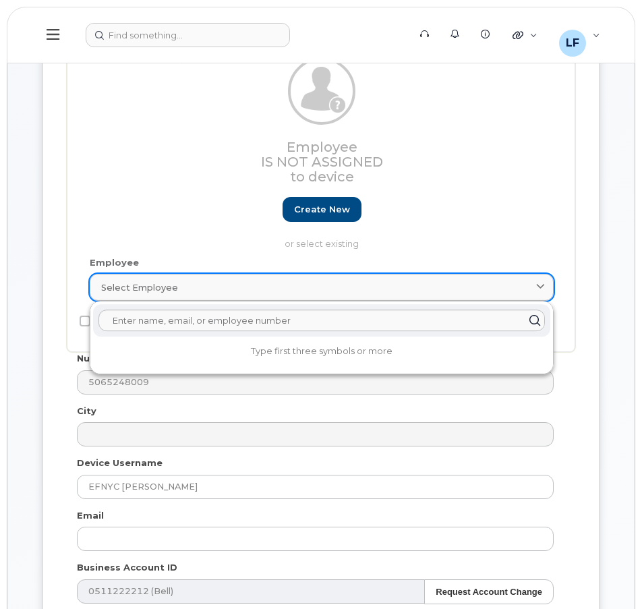
click at [386, 281] on div "Select employee" at bounding box center [321, 287] width 441 height 13
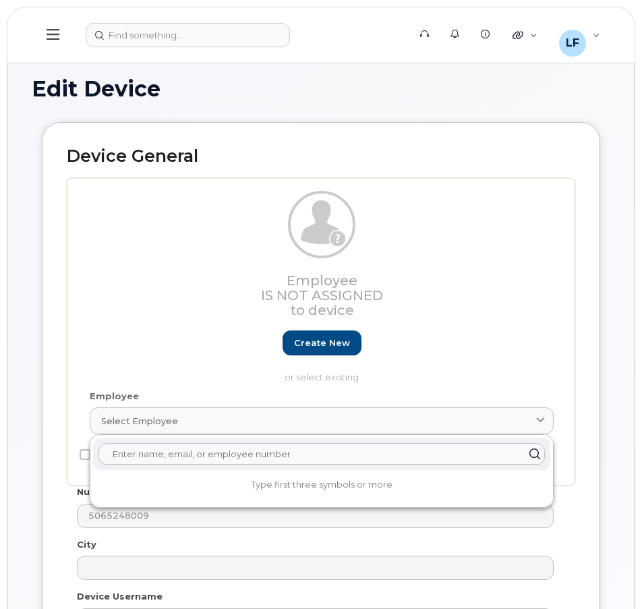
scroll to position [0, 0]
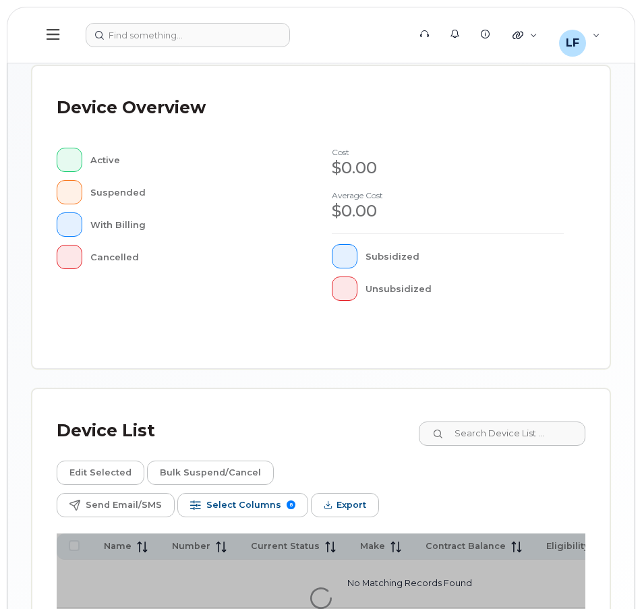
scroll to position [531, 0]
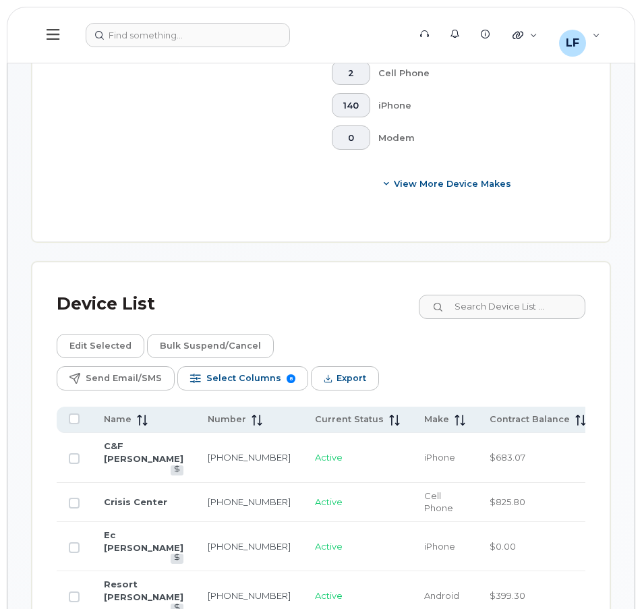
scroll to position [1039, 0]
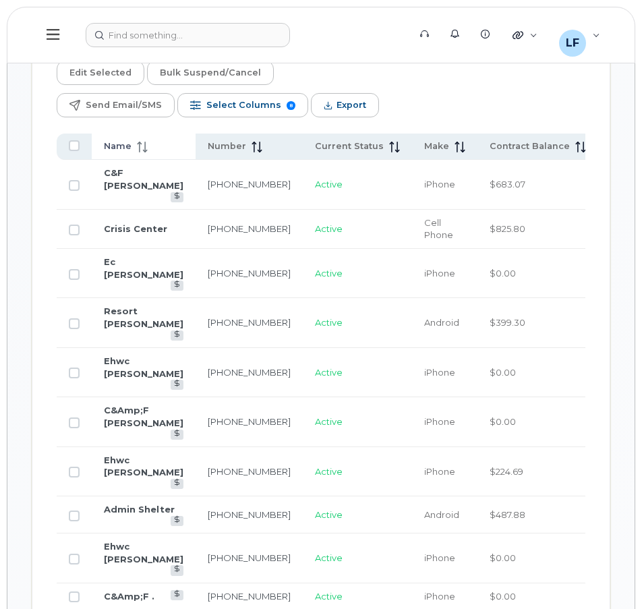
click at [113, 140] on span "Name" at bounding box center [118, 146] width 28 height 12
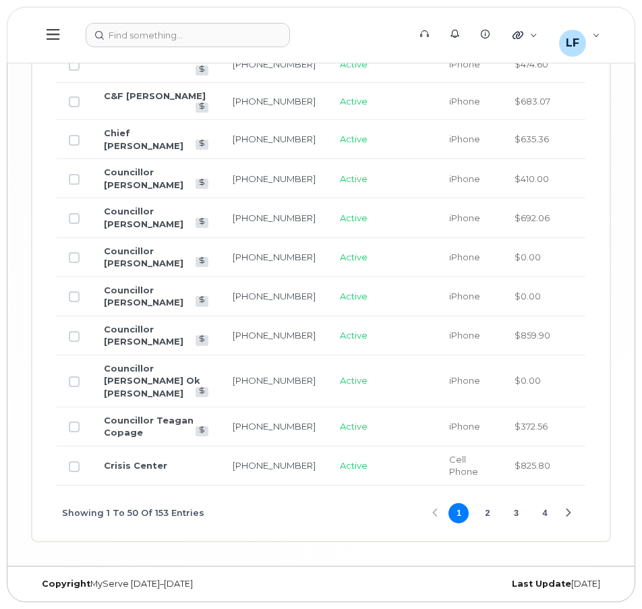
scroll to position [3206, 0]
click at [486, 512] on button "2" at bounding box center [487, 513] width 20 height 20
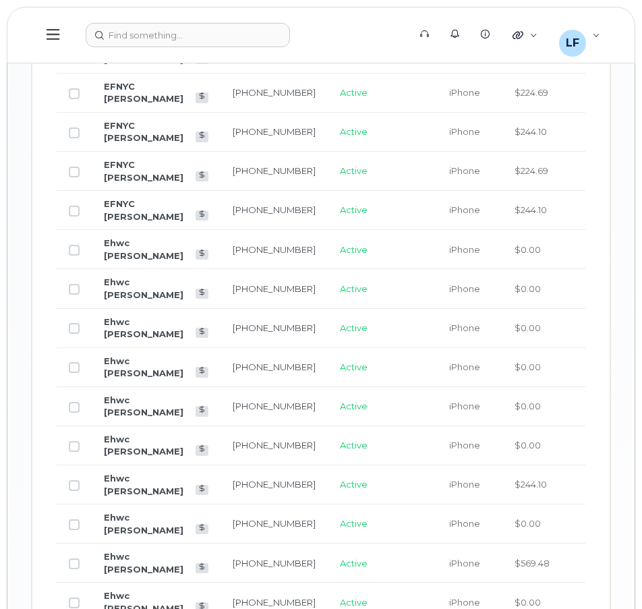
scroll to position [1679, 0]
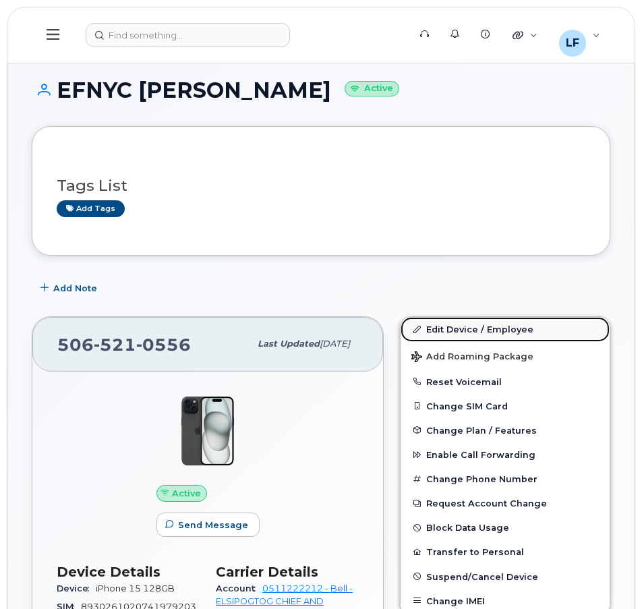
click at [477, 325] on link "Edit Device / Employee" at bounding box center [504, 329] width 209 height 24
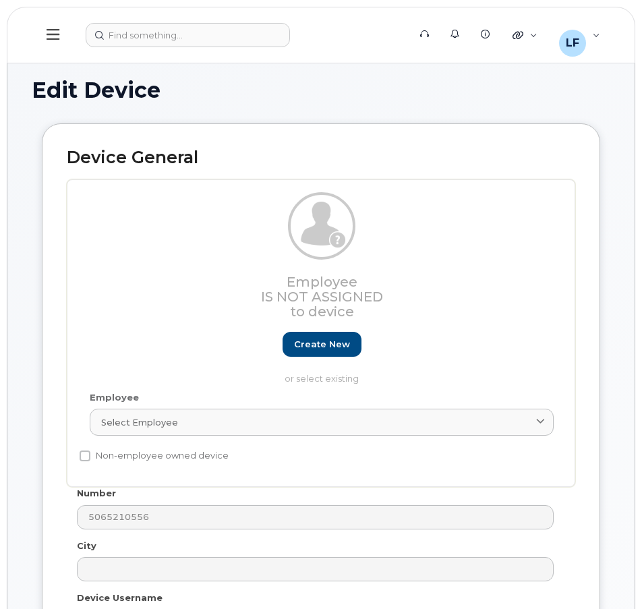
select select "16939133"
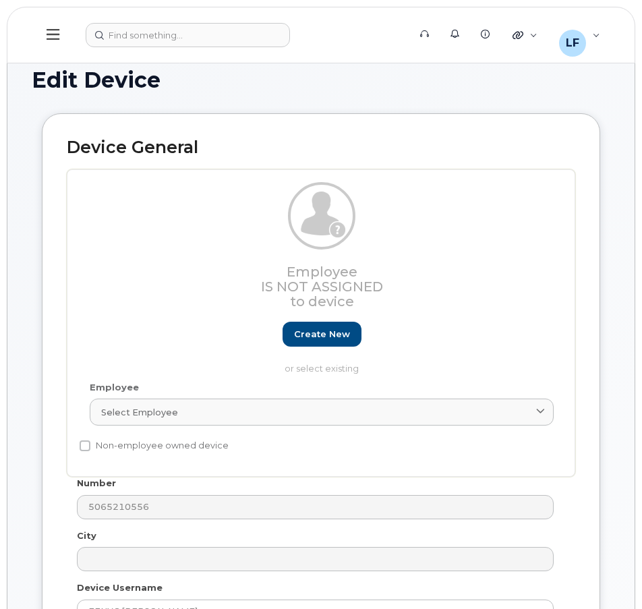
scroll to position [270, 0]
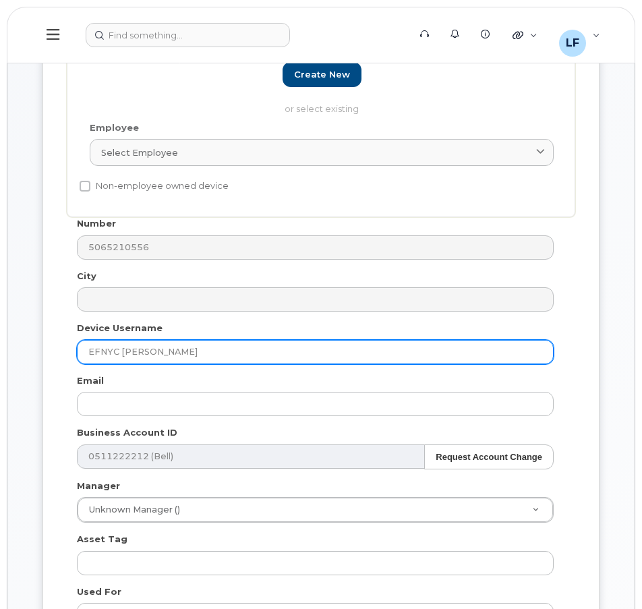
click at [206, 345] on input "EFNYC Hannah" at bounding box center [315, 352] width 477 height 24
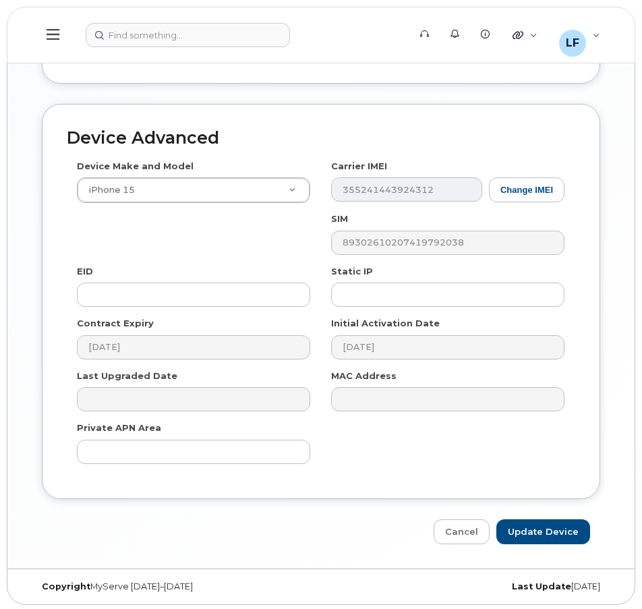
scroll to position [1226, 0]
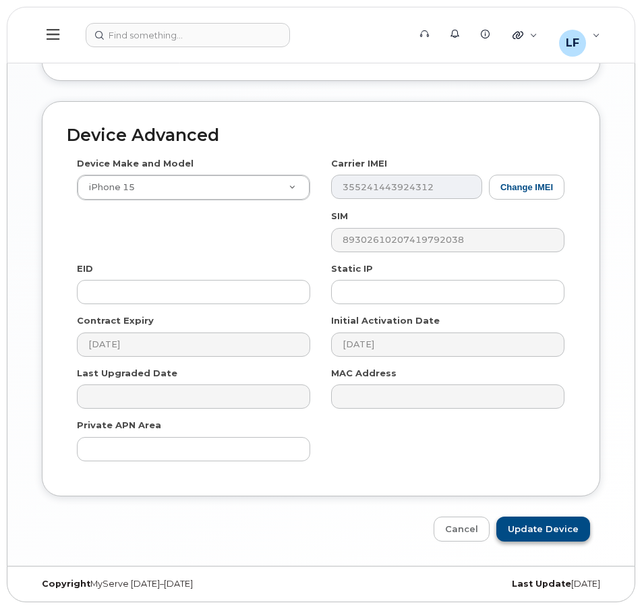
type input "EFNYC [PERSON_NAME]"
click at [542, 524] on input "Update Device" at bounding box center [543, 528] width 94 height 25
type input "Saving..."
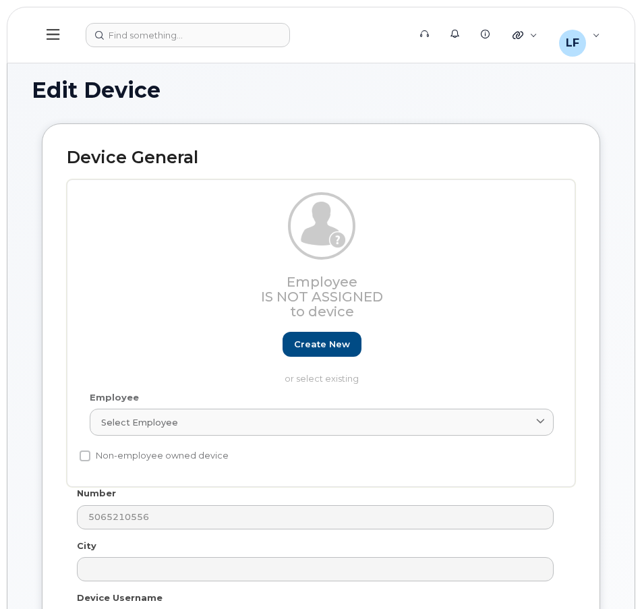
select select "16939133"
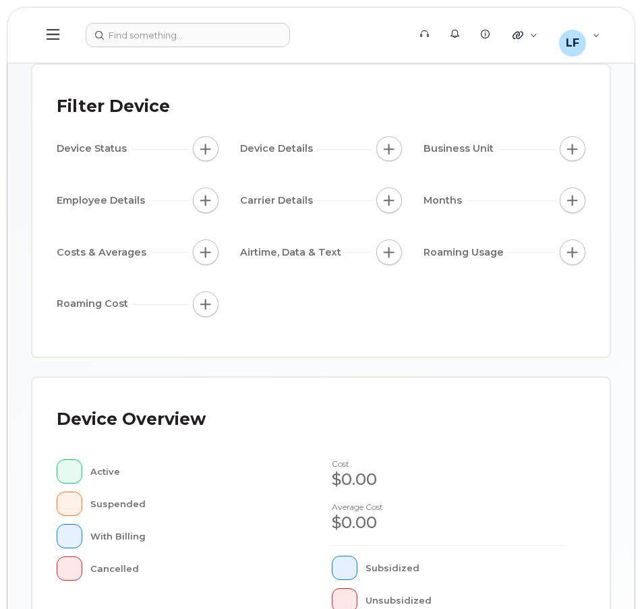
scroll to position [472, 0]
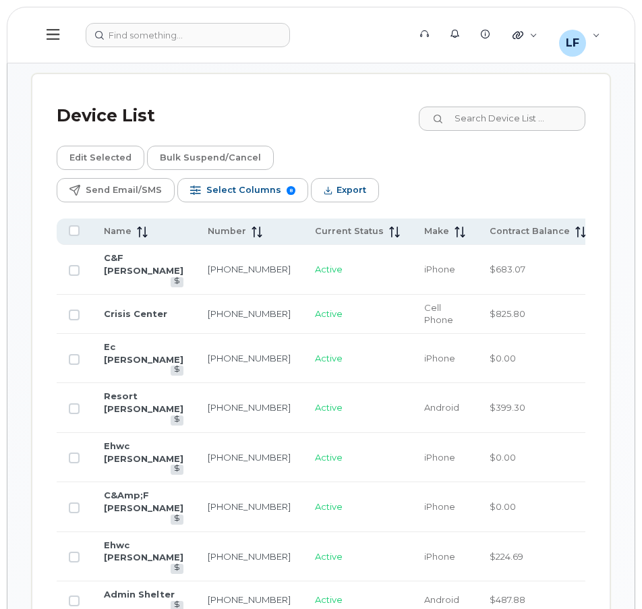
scroll to position [979, 0]
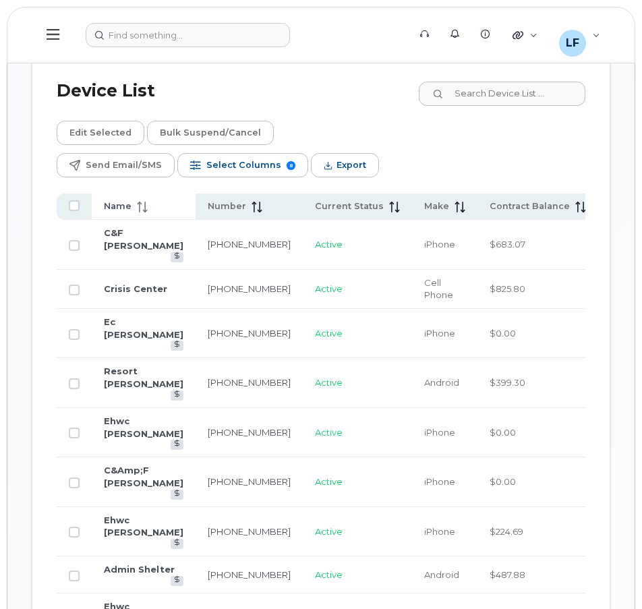
click at [122, 206] on span "Name" at bounding box center [118, 206] width 28 height 12
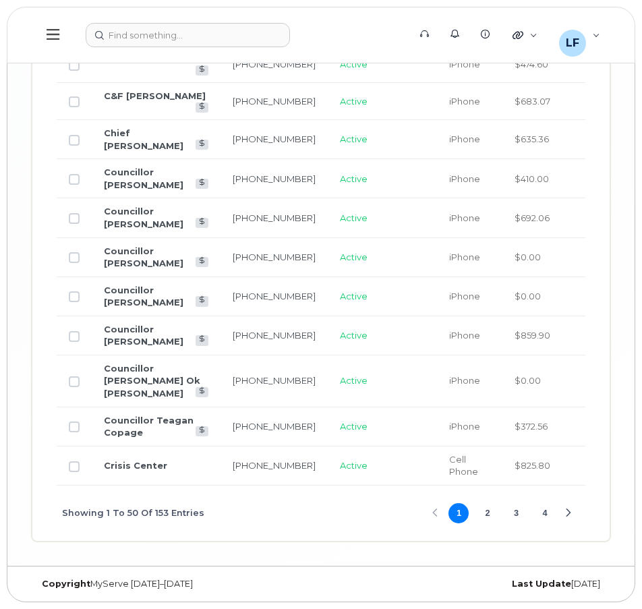
scroll to position [3206, 0]
click at [486, 510] on button "2" at bounding box center [487, 513] width 20 height 20
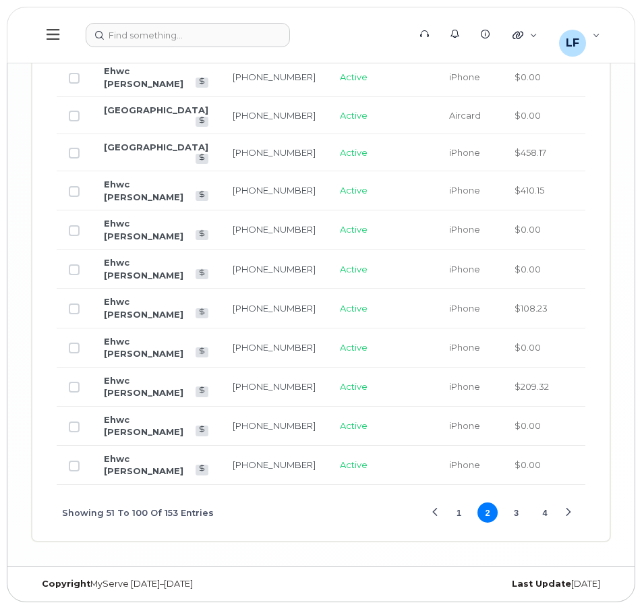
scroll to position [3175, 0]
click at [396, 512] on div "Showing 51 To 100 Of 153 Entries 1 2 3 4" at bounding box center [321, 513] width 529 height 56
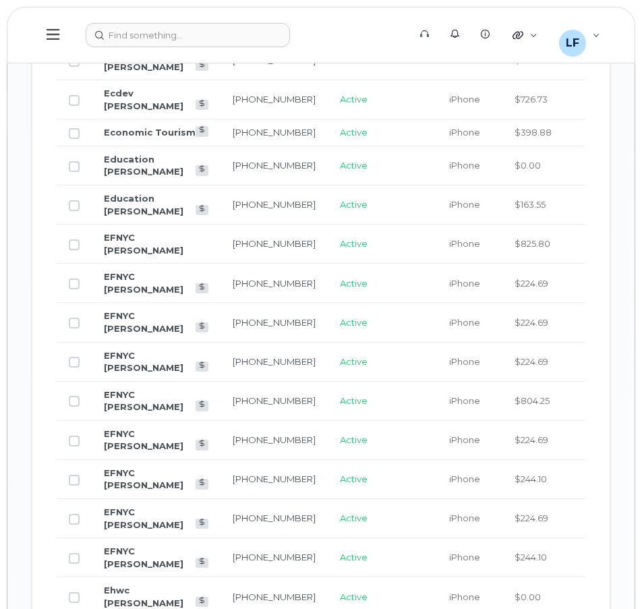
scroll to position [1422, 0]
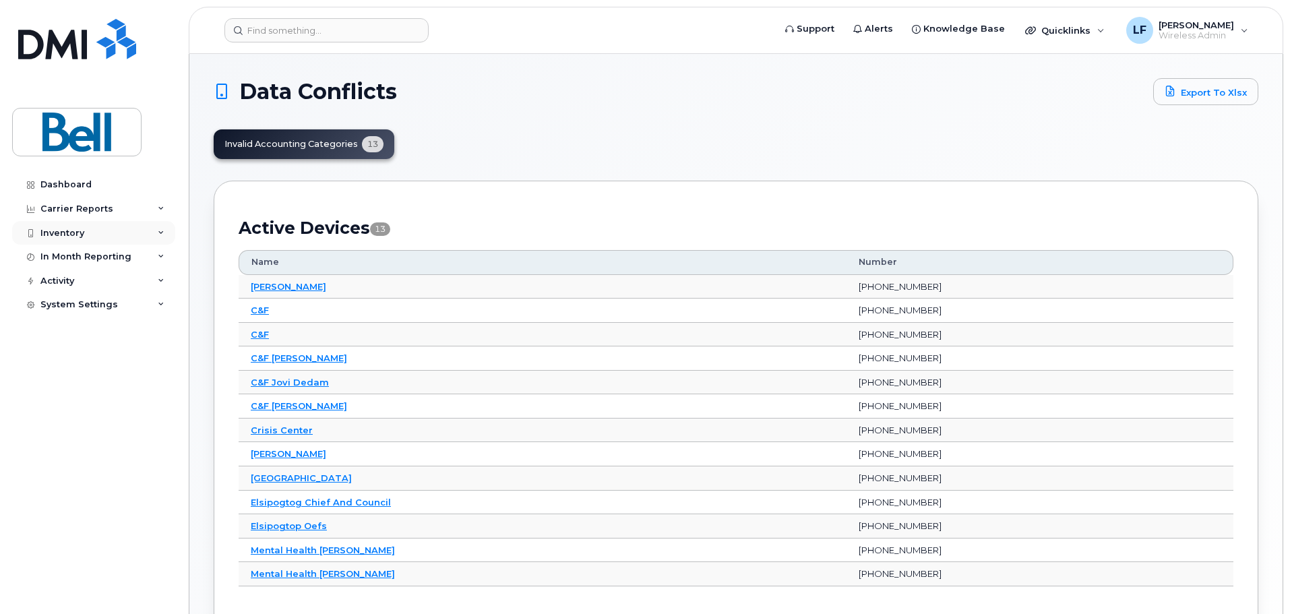
click at [84, 231] on div "Inventory" at bounding box center [93, 233] width 163 height 24
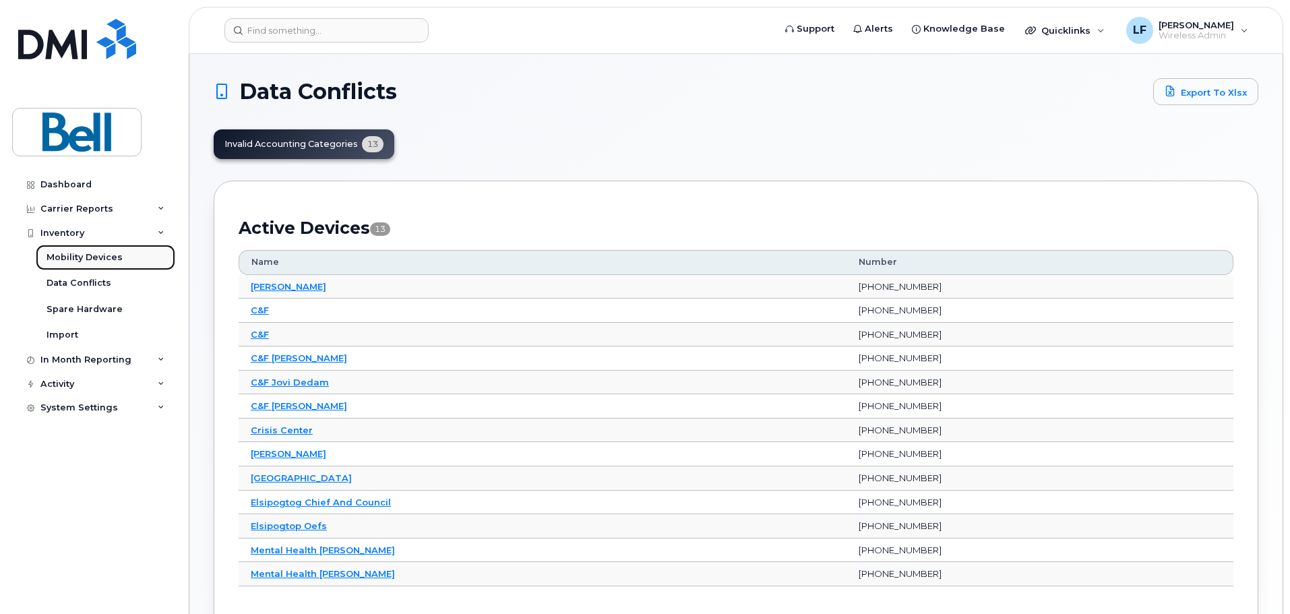
click at [80, 258] on div "Mobility Devices" at bounding box center [85, 257] width 76 height 12
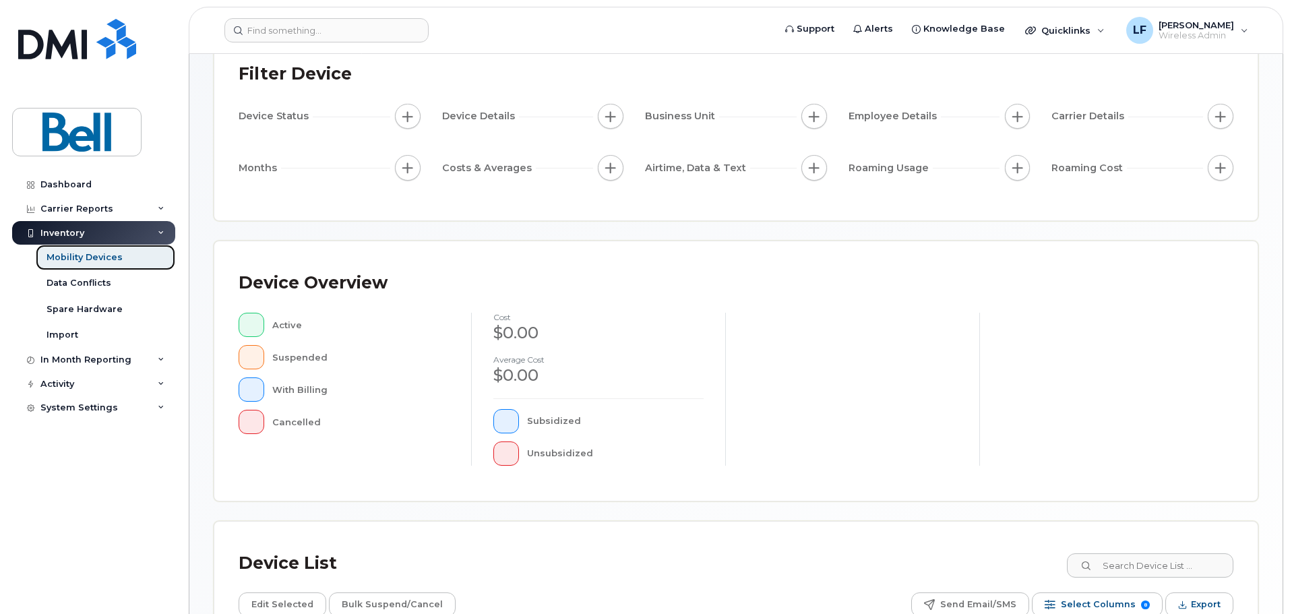
scroll to position [313, 0]
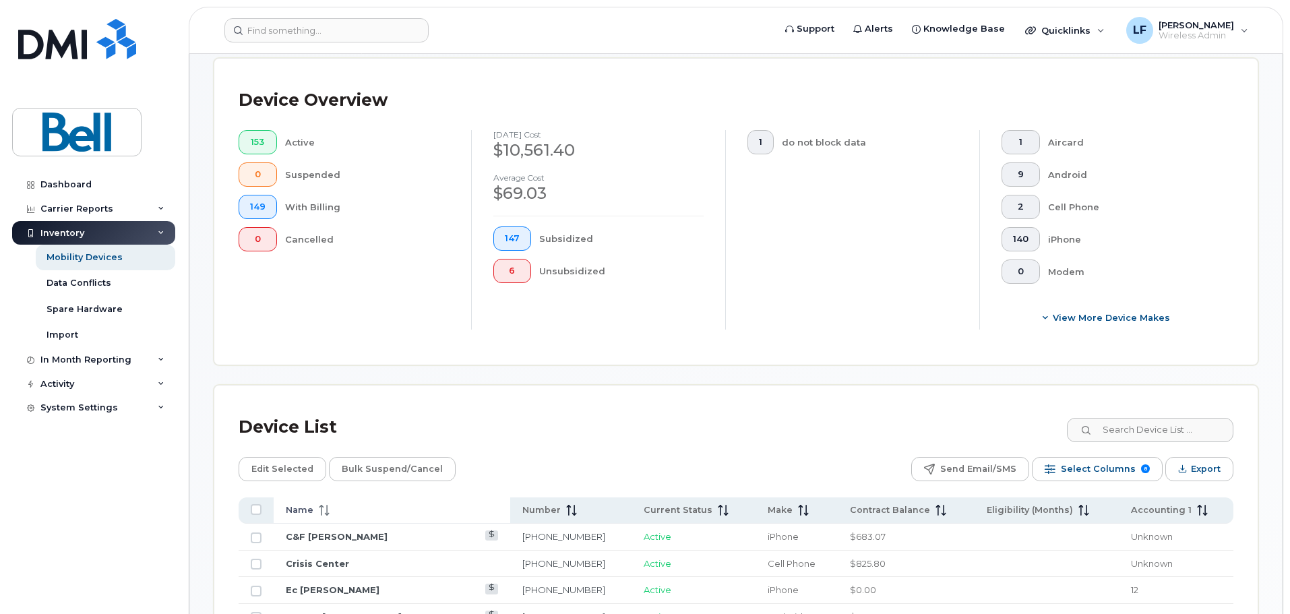
click at [326, 506] on th "Name" at bounding box center [392, 511] width 237 height 26
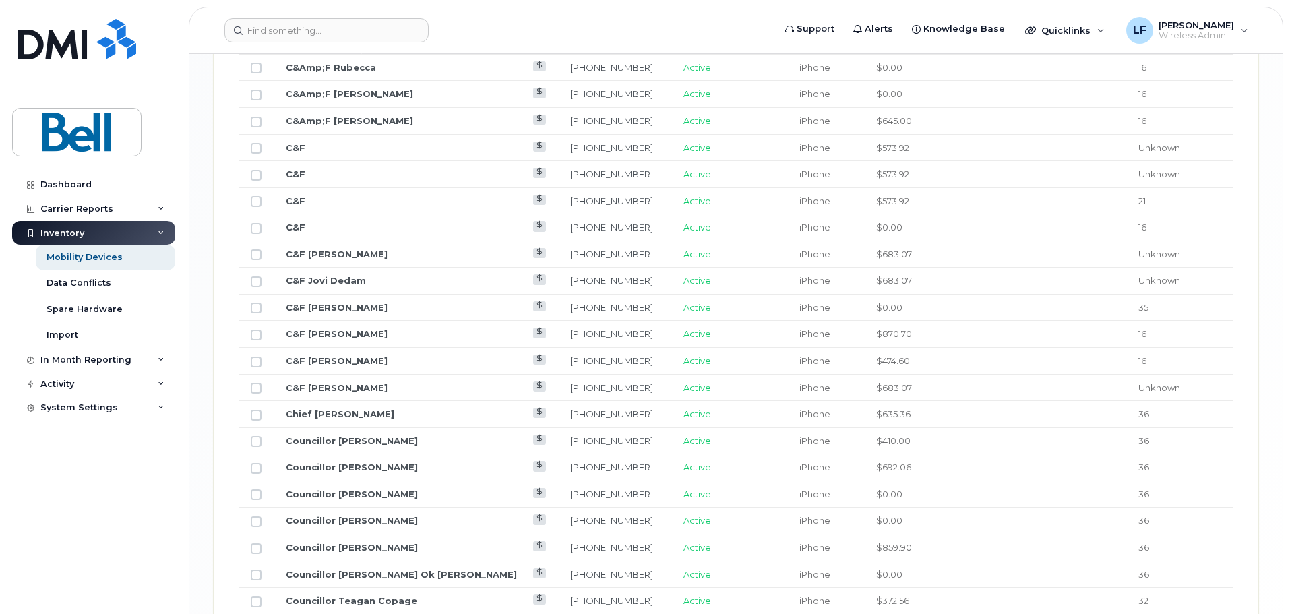
scroll to position [1669, 0]
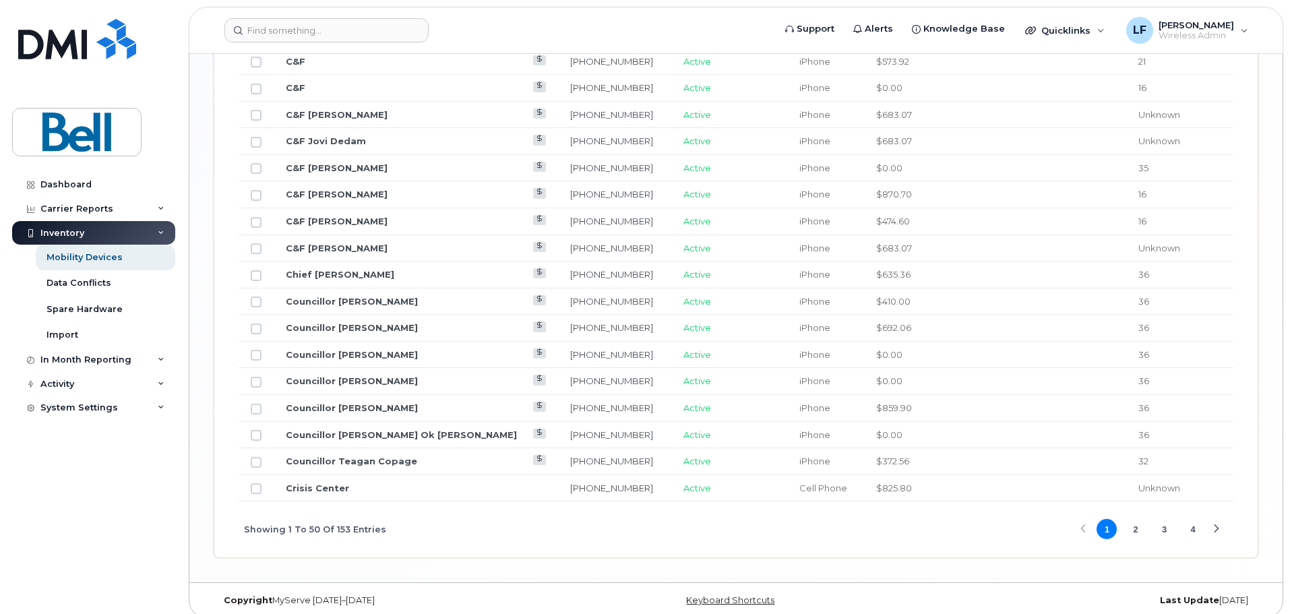
click at [1137, 519] on button "2" at bounding box center [1136, 529] width 20 height 20
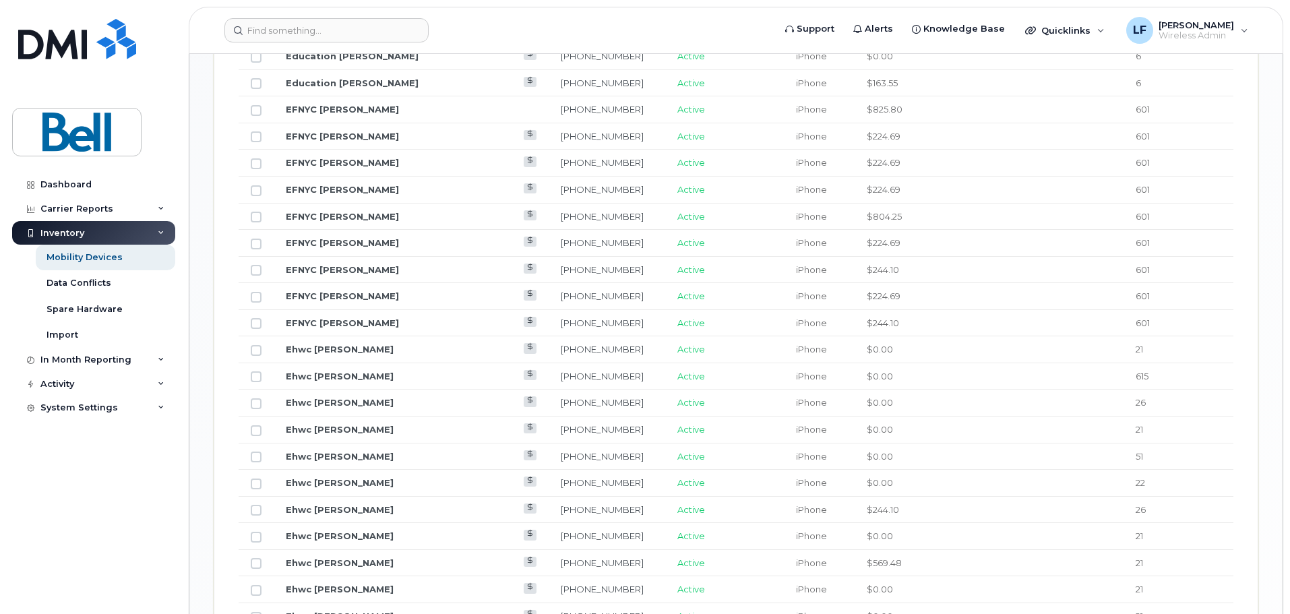
scroll to position [792, 0]
click at [332, 425] on link "EFNYC [PERSON_NAME]" at bounding box center [342, 430] width 113 height 11
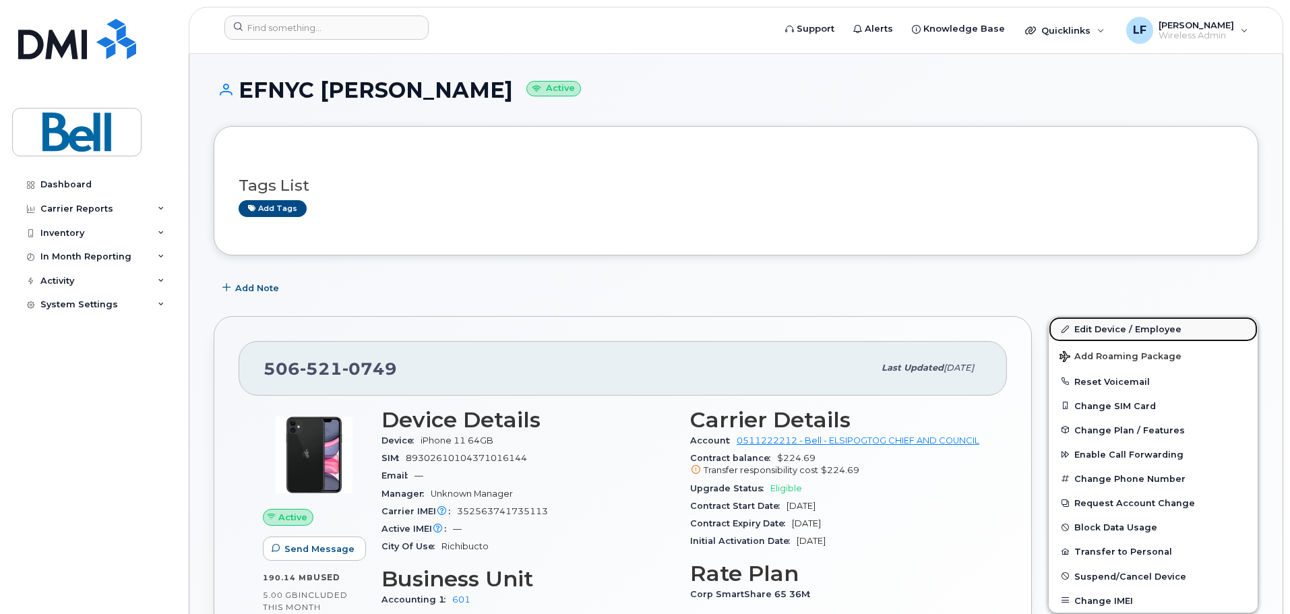
click at [1083, 324] on link "Edit Device / Employee" at bounding box center [1153, 329] width 209 height 24
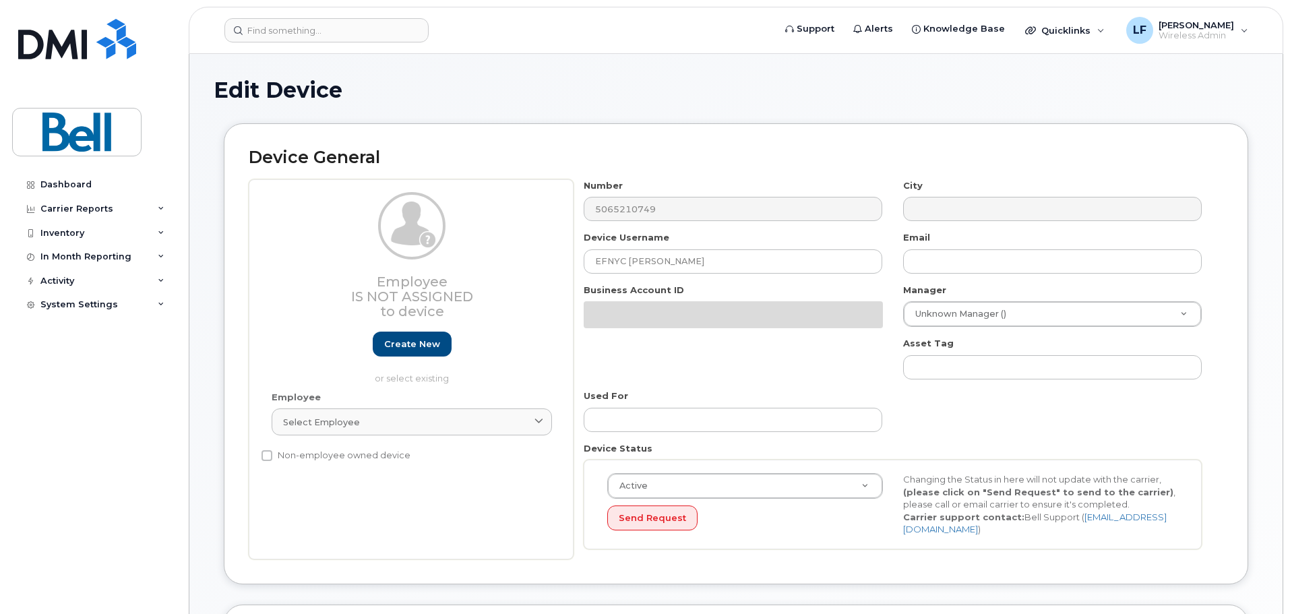
select select "16939133"
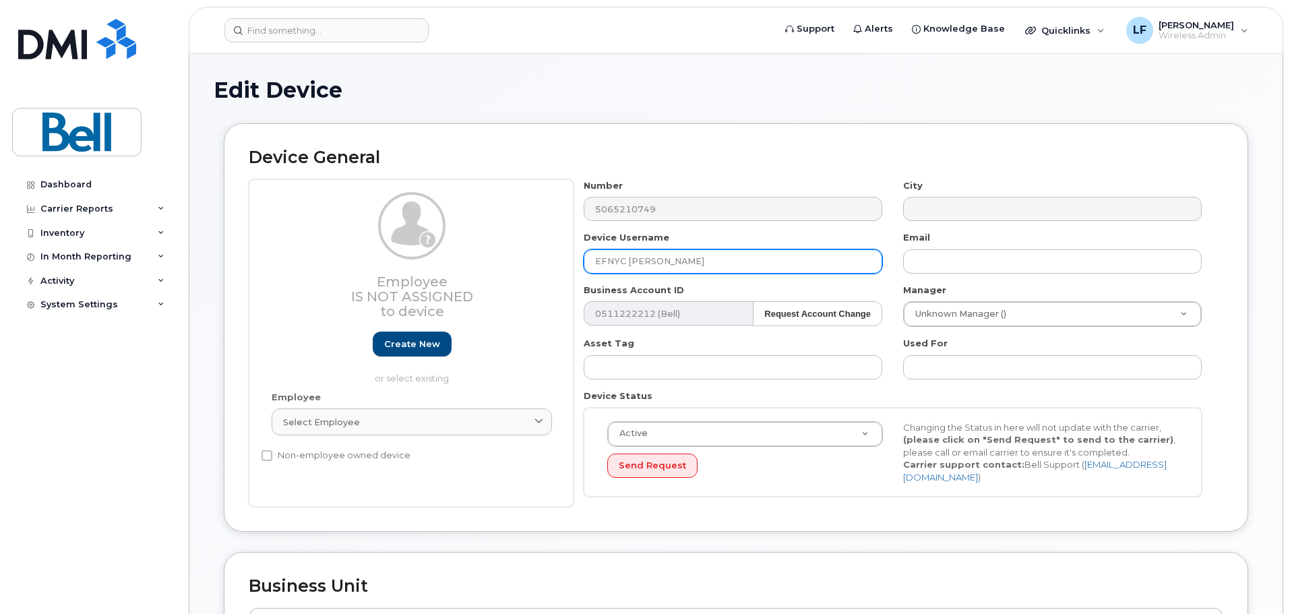
drag, startPoint x: 630, startPoint y: 262, endPoint x: 675, endPoint y: 260, distance: 44.5
click at [675, 260] on input "EFNYC [PERSON_NAME]" at bounding box center [733, 261] width 299 height 24
type input "EFNYC Zoey Sock"
click at [893, 505] on div "Device General Employee Is not assigned to device Create new or select existing…" at bounding box center [736, 327] width 1025 height 409
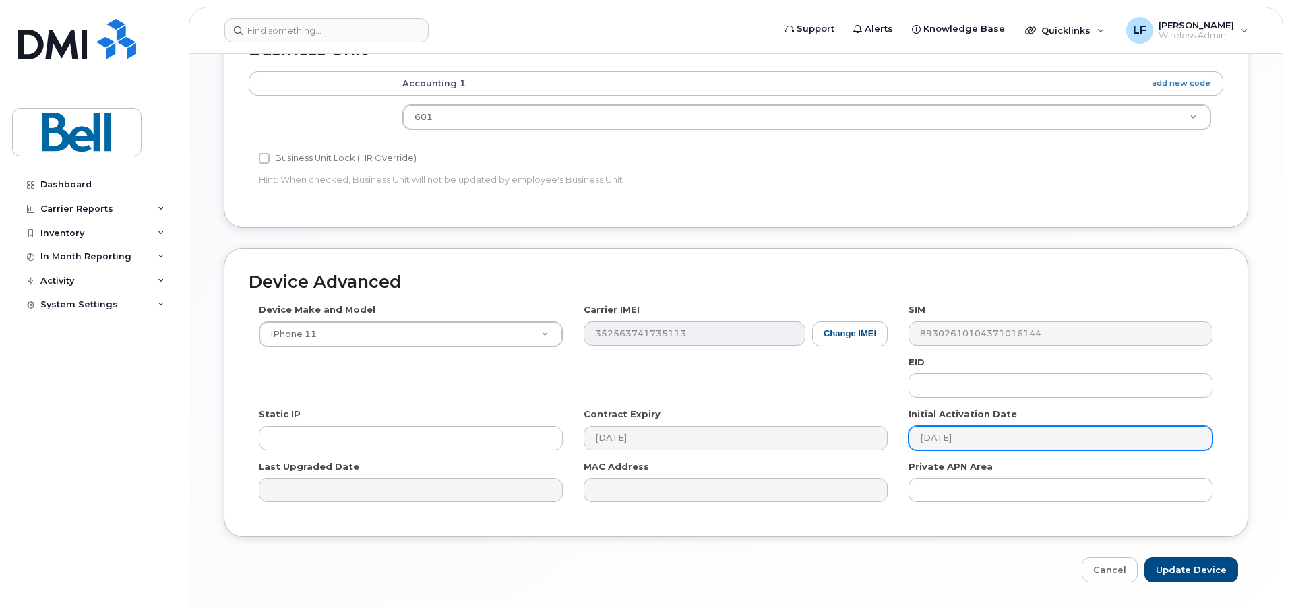
scroll to position [539, 0]
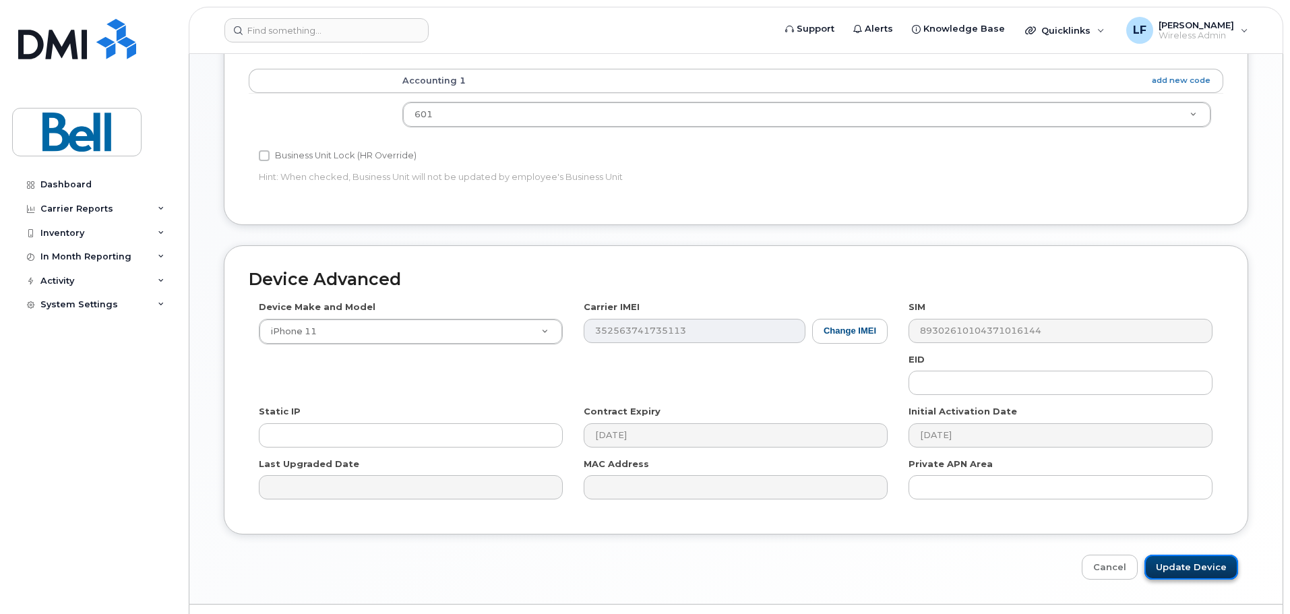
click at [1208, 569] on input "Update Device" at bounding box center [1192, 567] width 94 height 25
type input "Saving..."
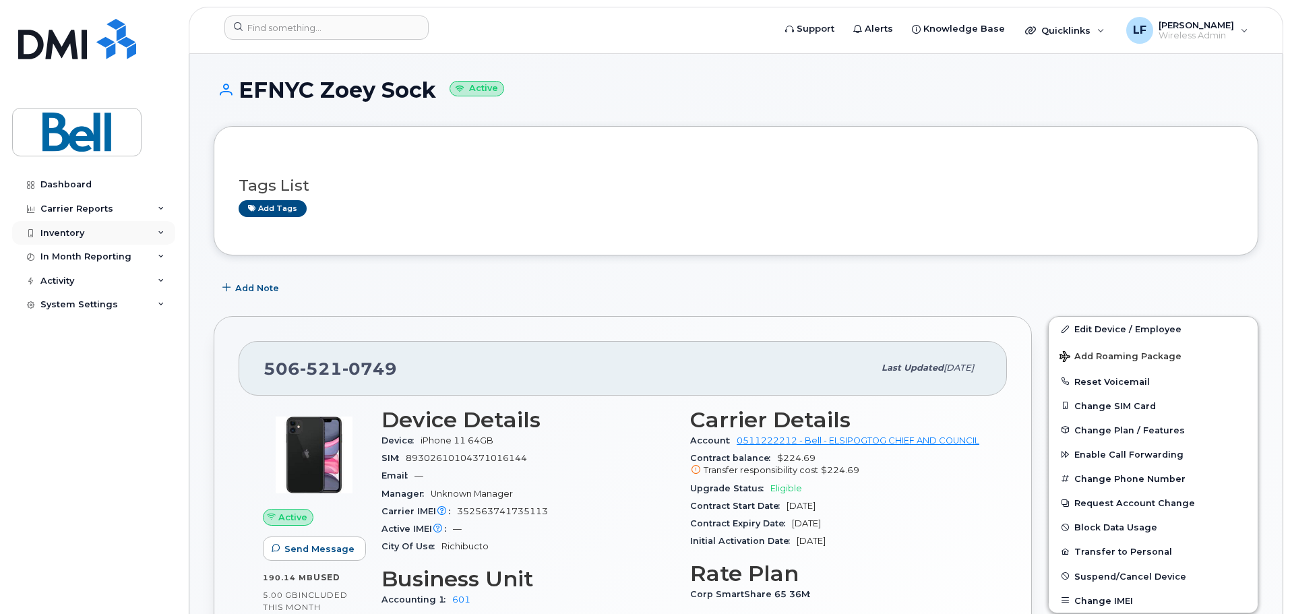
click at [71, 232] on div "Inventory" at bounding box center [62, 233] width 44 height 11
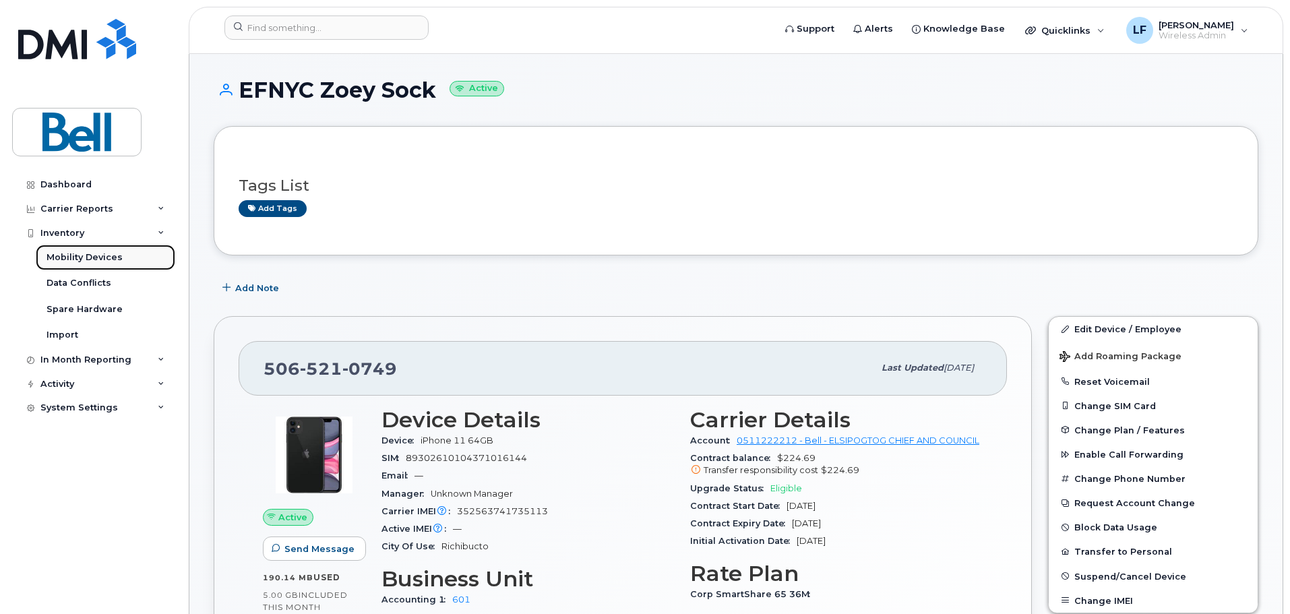
click at [76, 258] on div "Mobility Devices" at bounding box center [85, 257] width 76 height 12
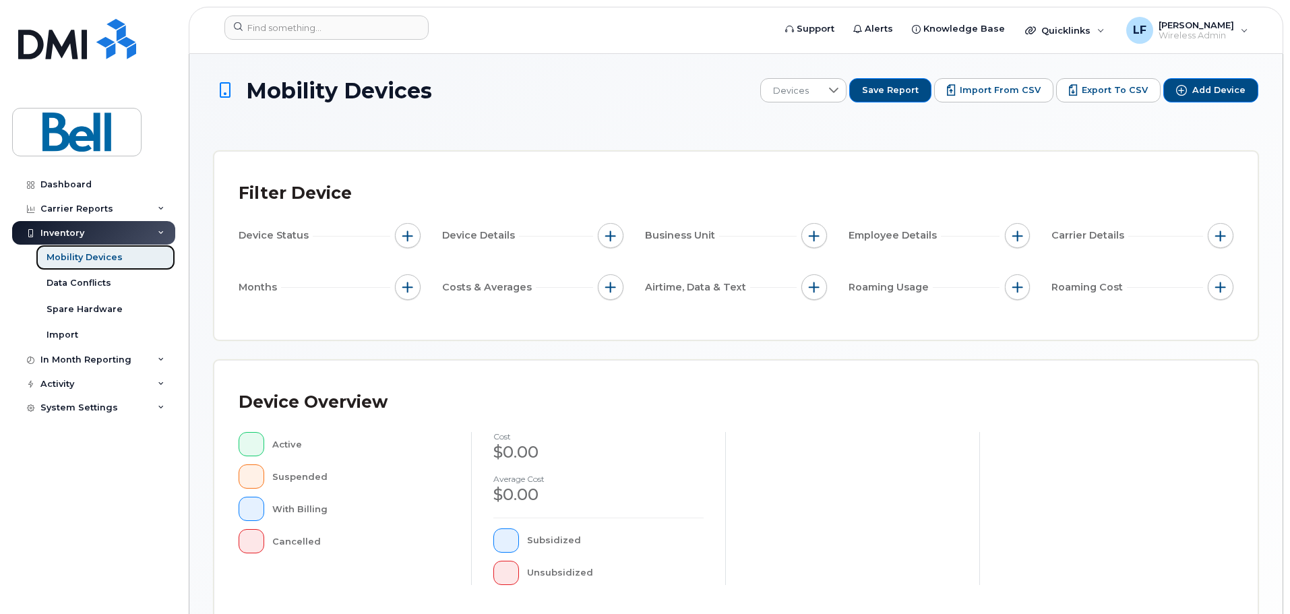
click at [154, 263] on link "Mobility Devices" at bounding box center [106, 258] width 140 height 26
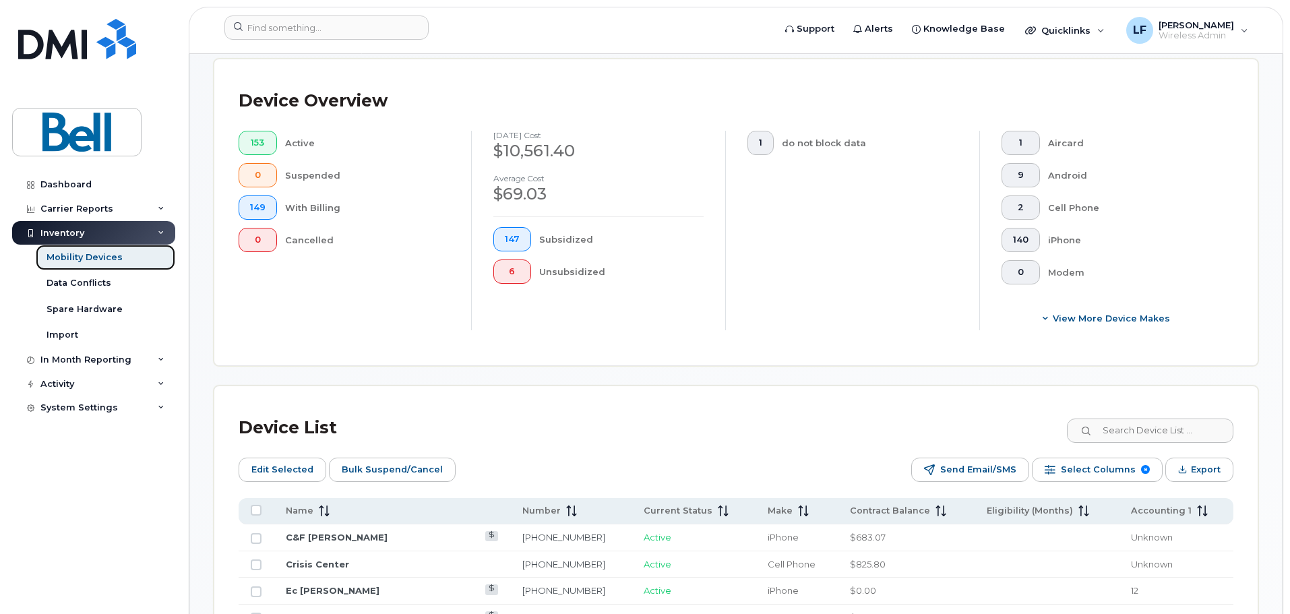
scroll to position [337, 0]
click at [326, 505] on icon at bounding box center [326, 510] width 1 height 11
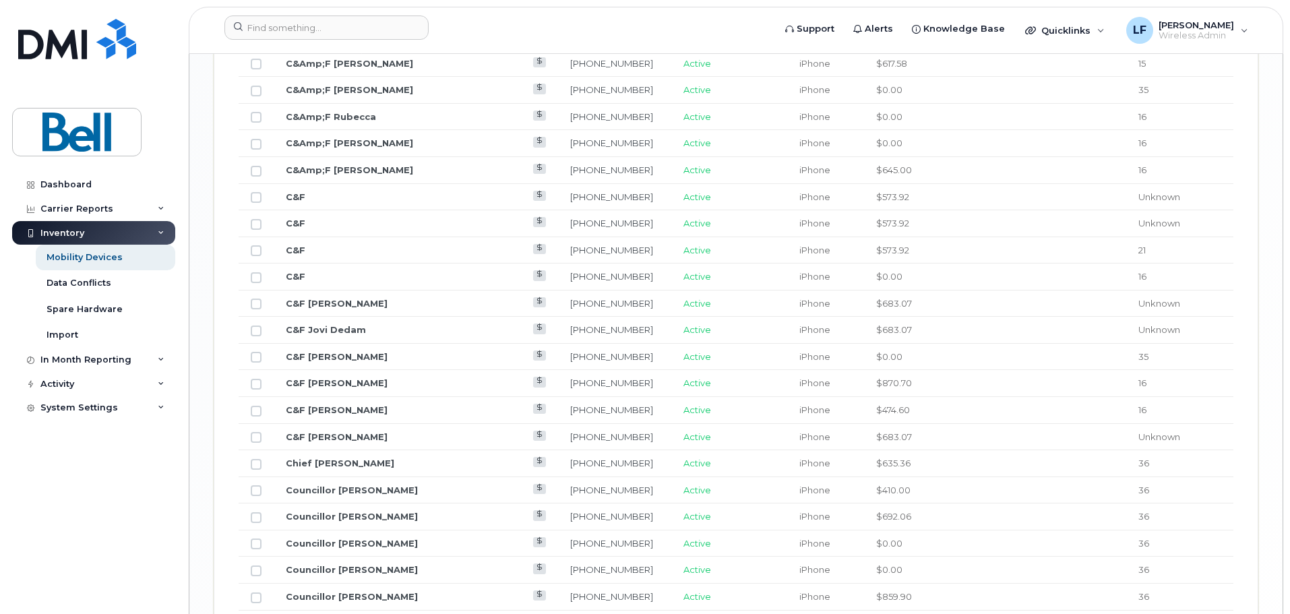
scroll to position [1693, 0]
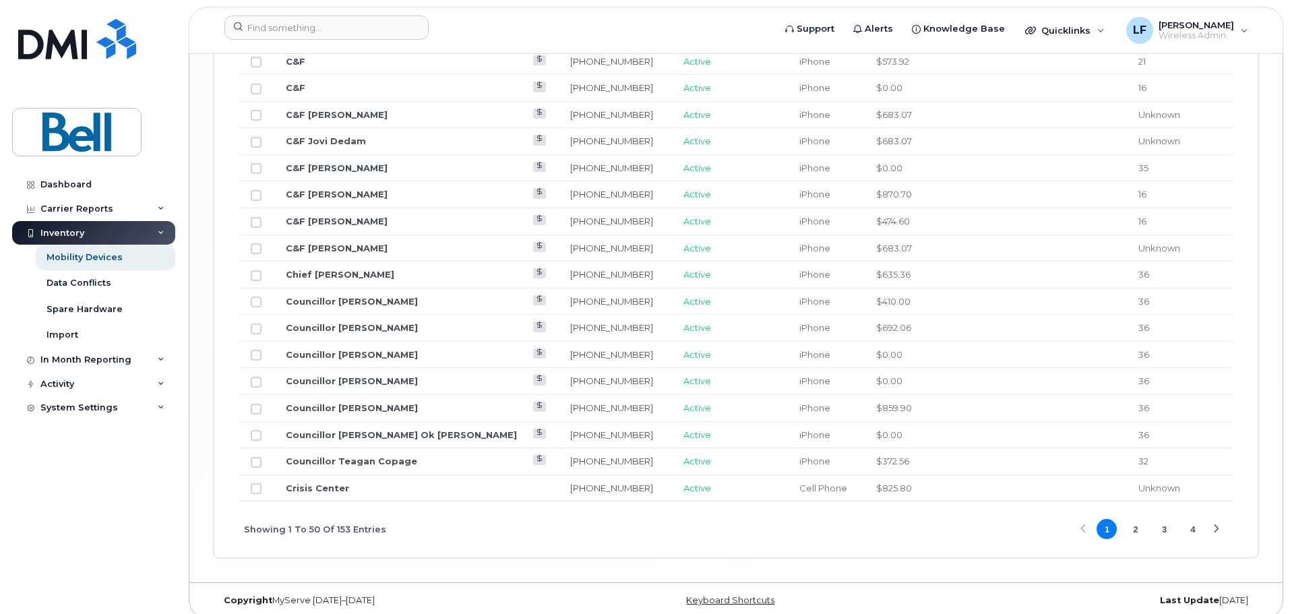
click at [1134, 519] on button "2" at bounding box center [1136, 529] width 20 height 20
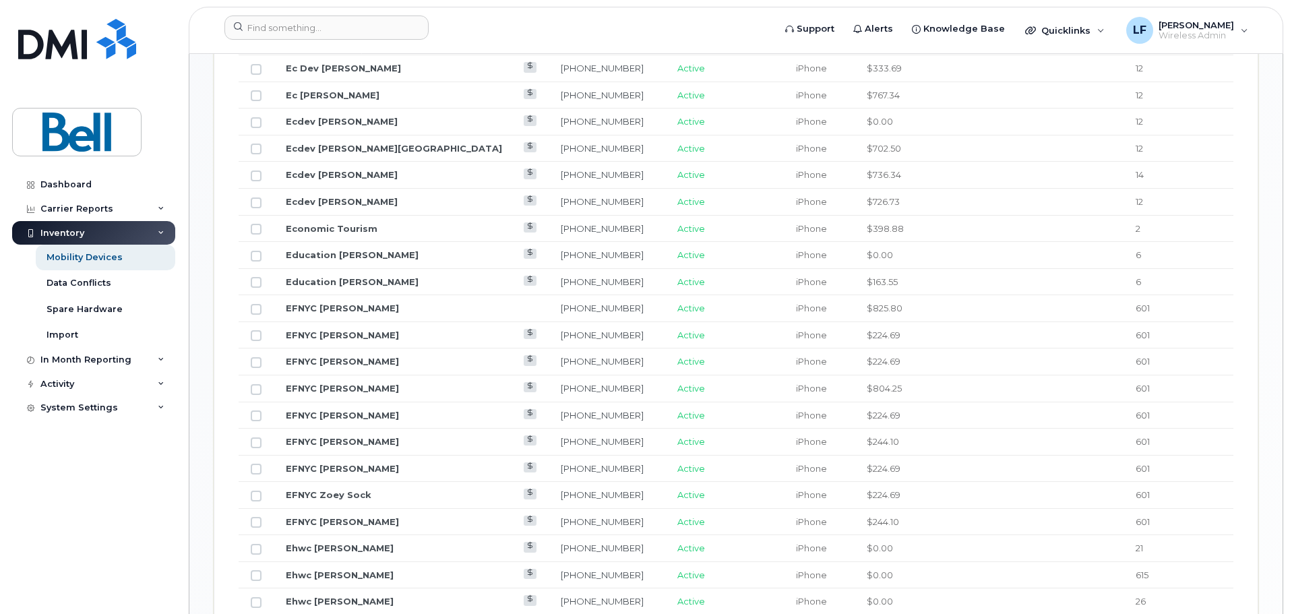
scroll to position [884, 0]
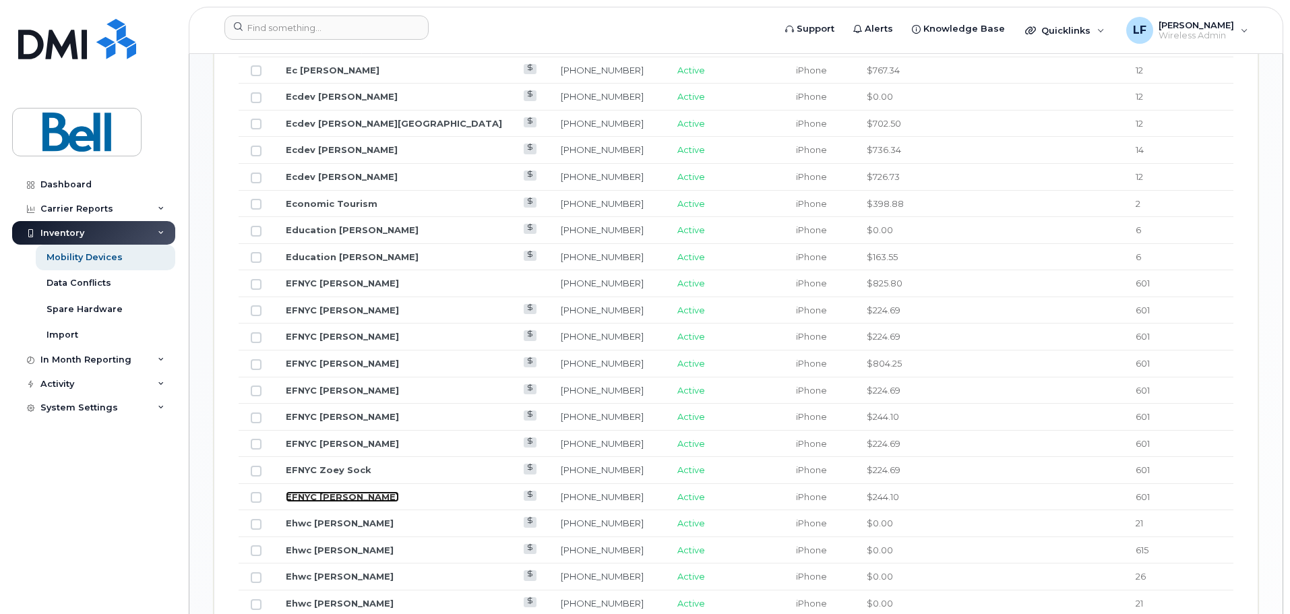
click at [343, 492] on link "EFNYC [PERSON_NAME]" at bounding box center [342, 497] width 113 height 11
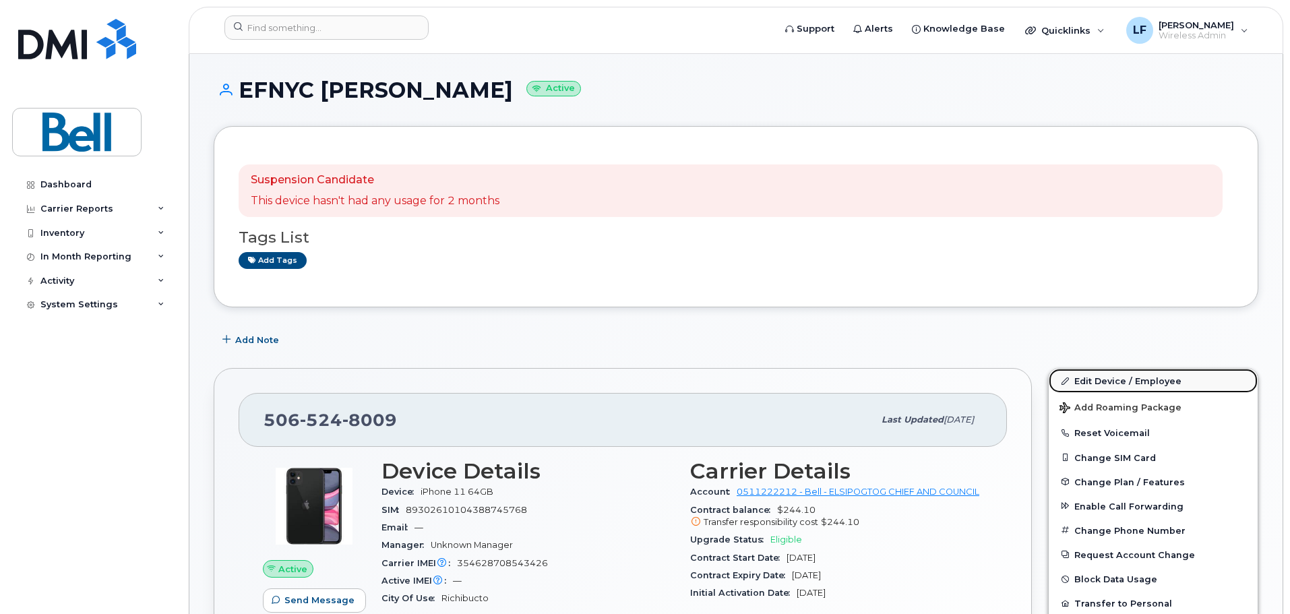
click at [1150, 378] on link "Edit Device / Employee" at bounding box center [1153, 381] width 209 height 24
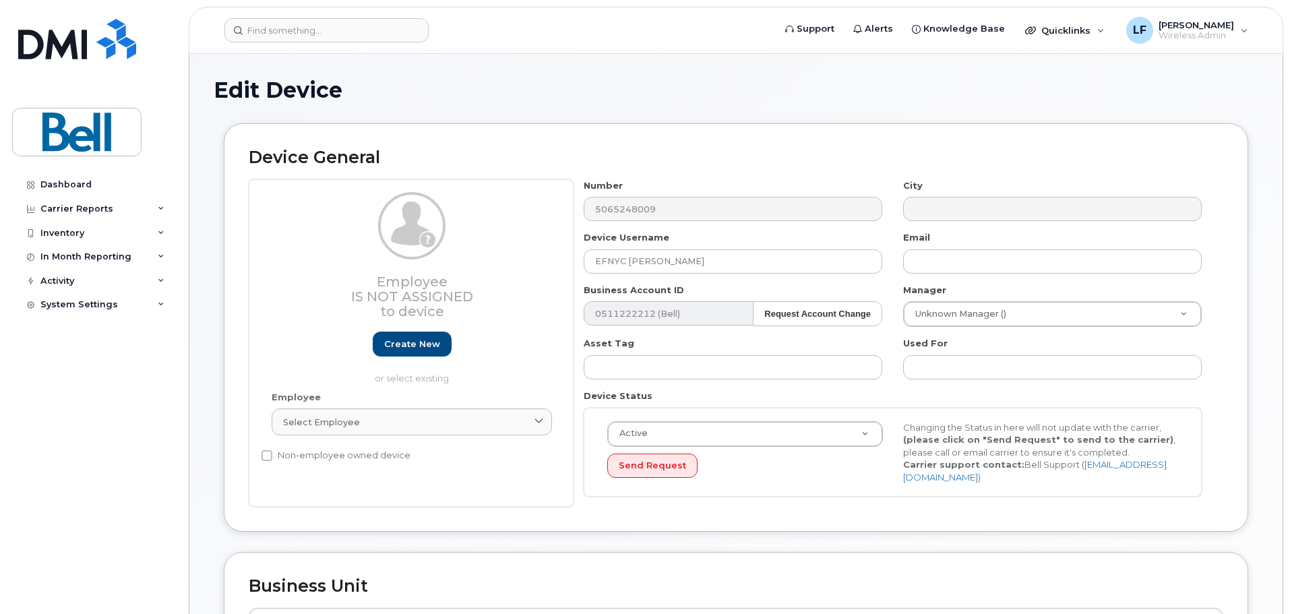
select select "16939133"
click at [652, 263] on input "EFNYC [PERSON_NAME]" at bounding box center [733, 261] width 299 height 24
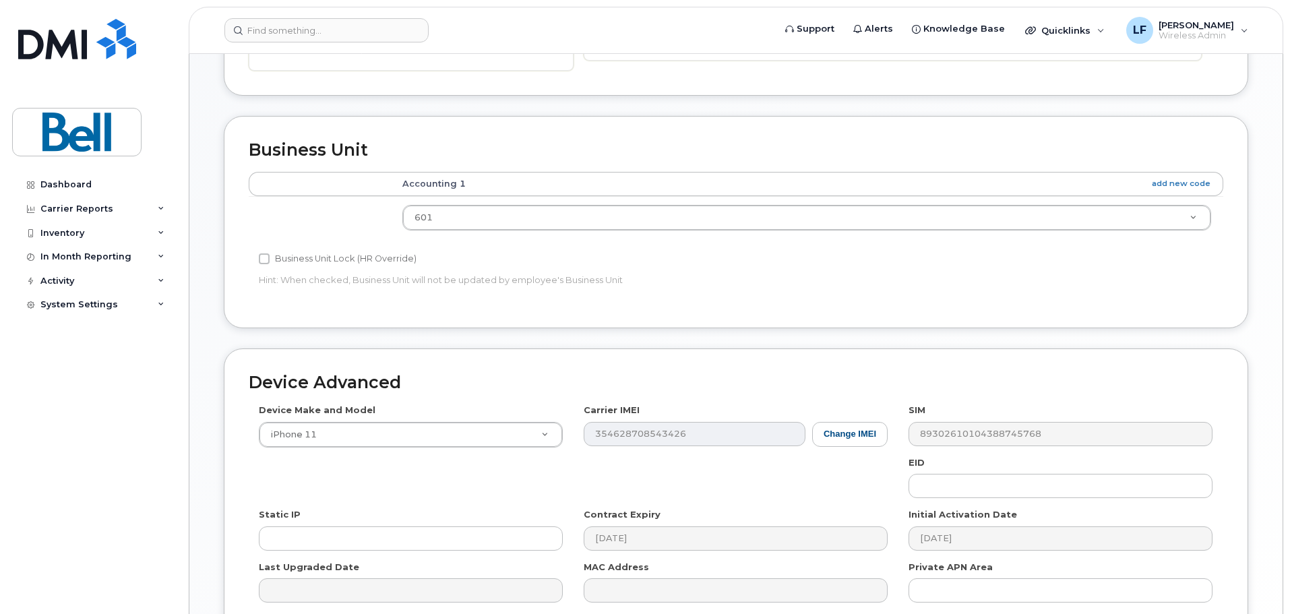
scroll to position [567, 0]
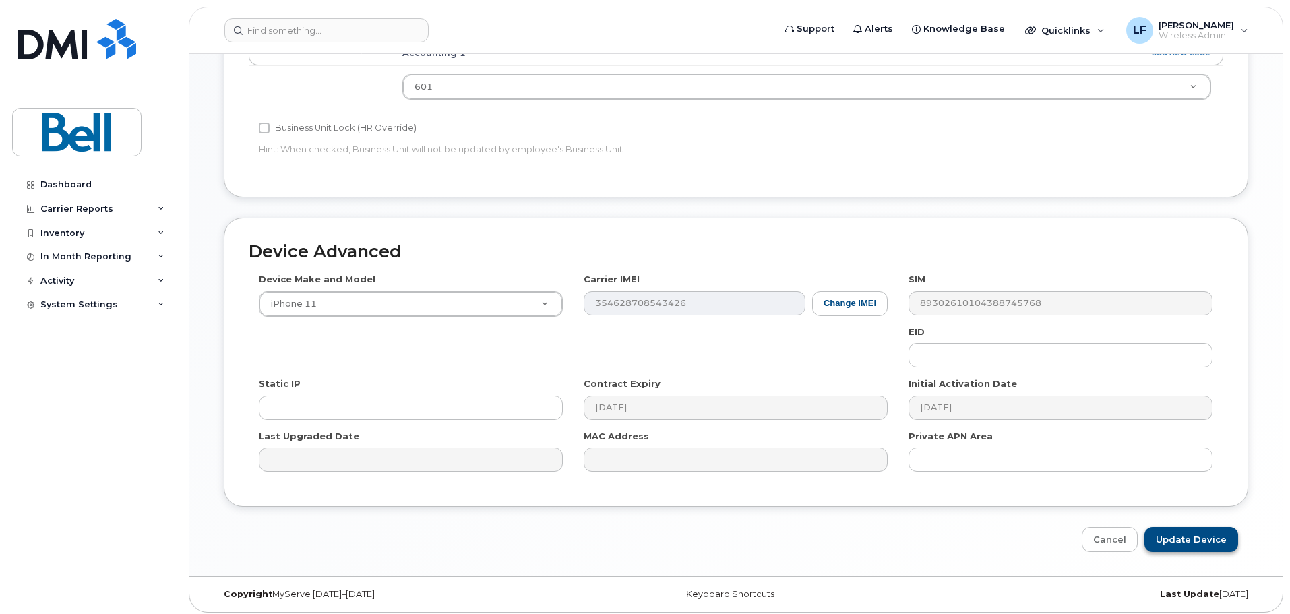
type input "EFNYC [PERSON_NAME]"
click at [1191, 529] on input "Update Device" at bounding box center [1192, 539] width 94 height 25
type input "Saving..."
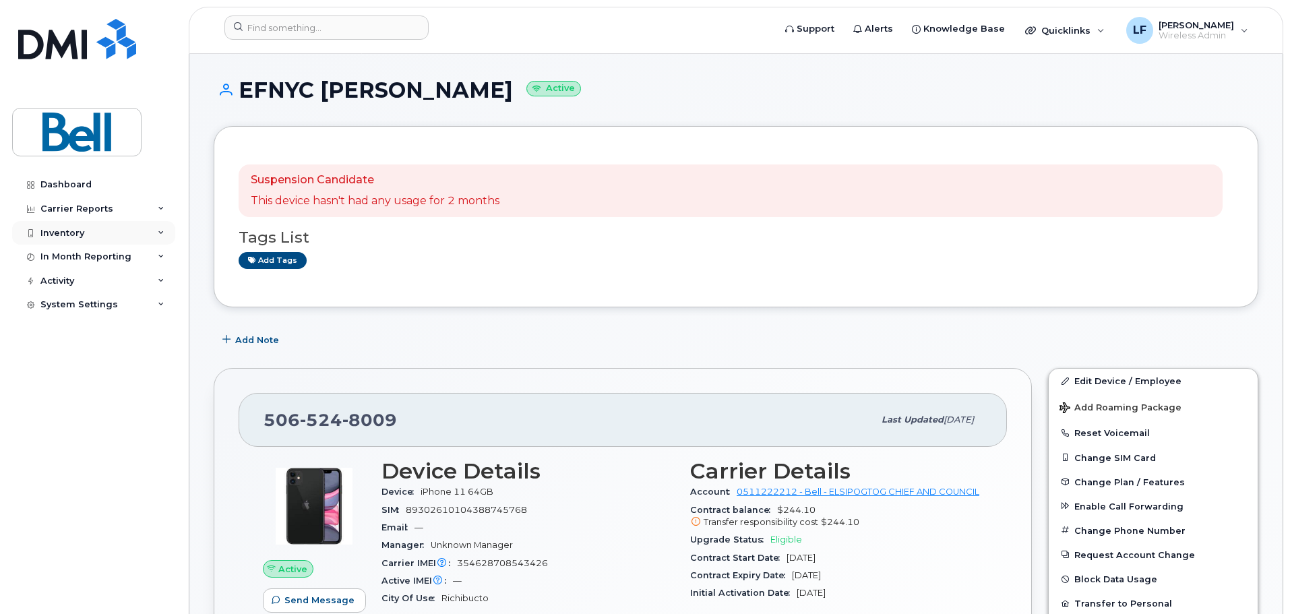
click at [63, 237] on div "Inventory" at bounding box center [62, 233] width 44 height 11
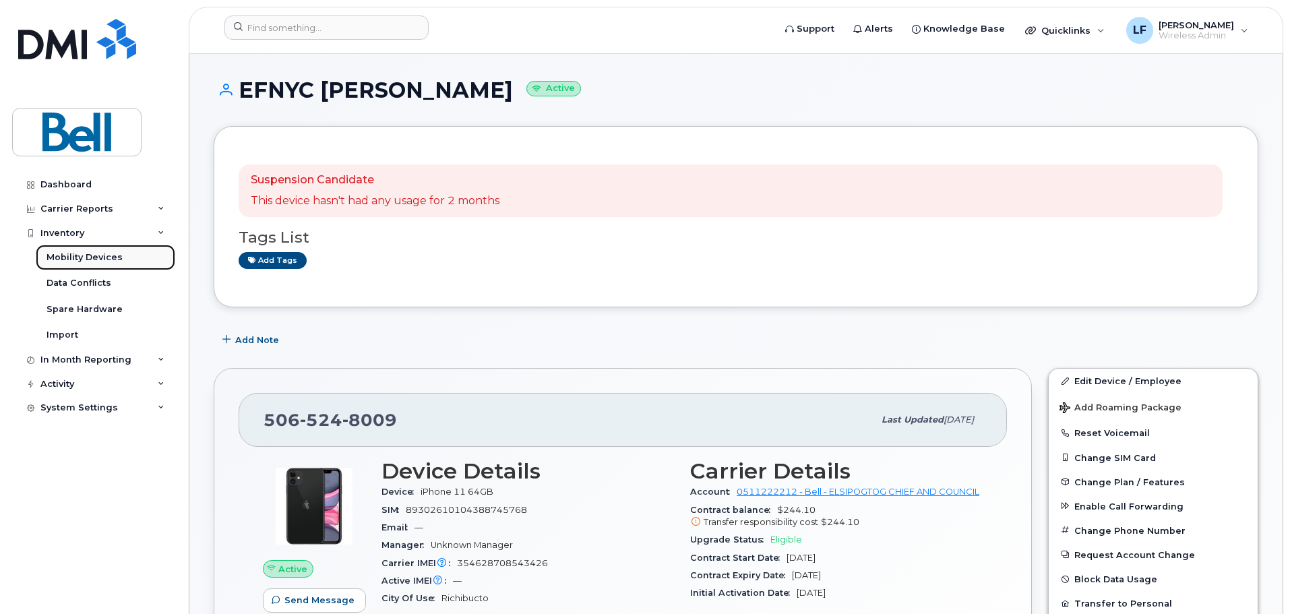
click at [76, 255] on div "Mobility Devices" at bounding box center [85, 257] width 76 height 12
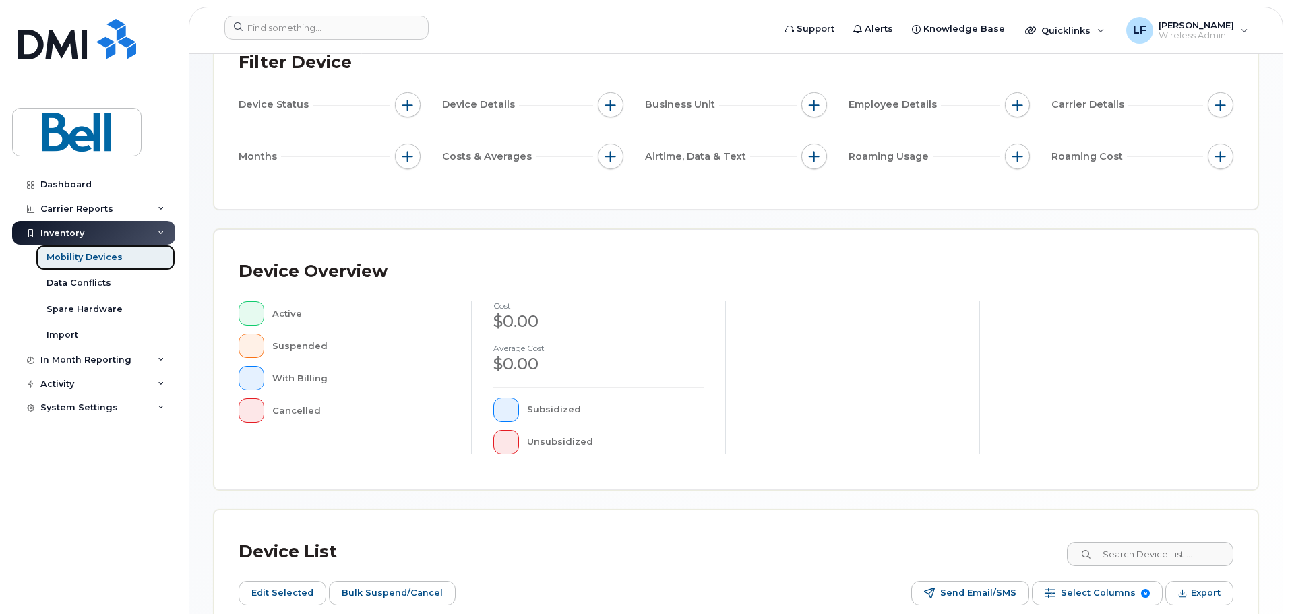
scroll to position [337, 0]
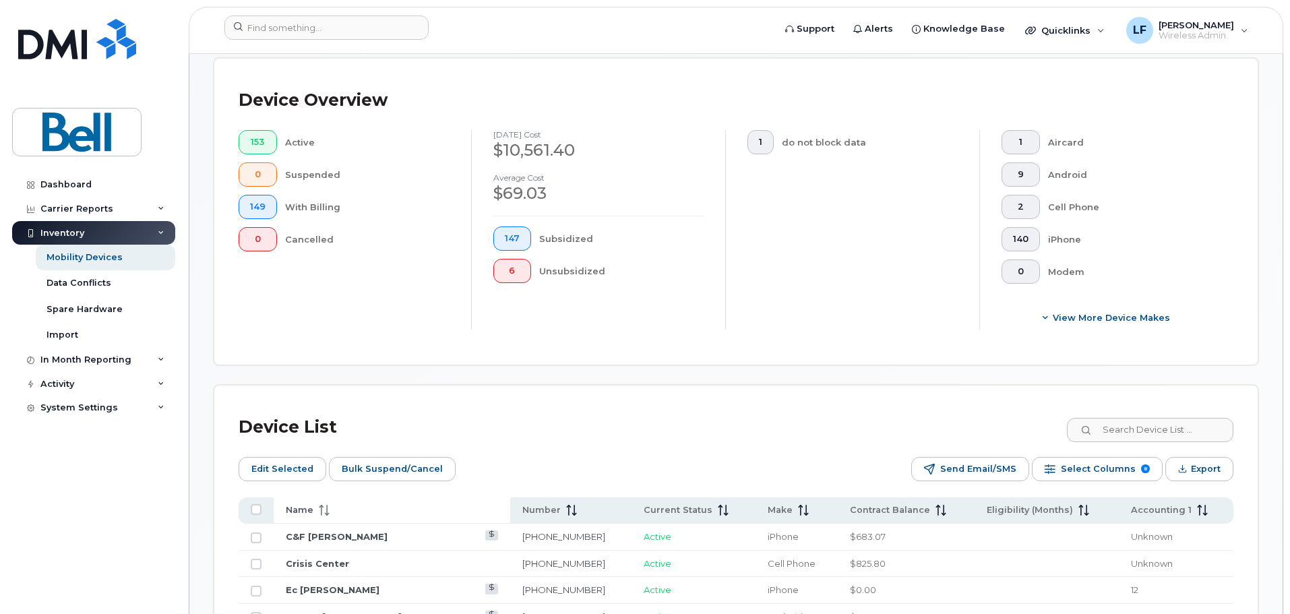
click at [328, 505] on icon at bounding box center [324, 510] width 11 height 11
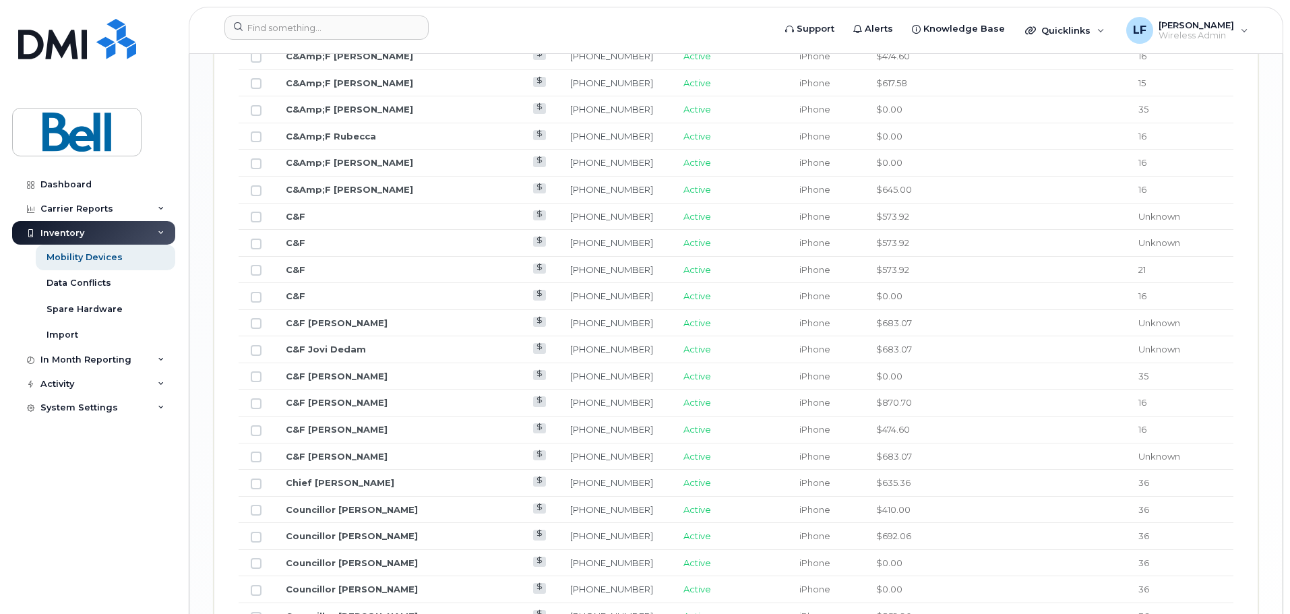
scroll to position [1693, 0]
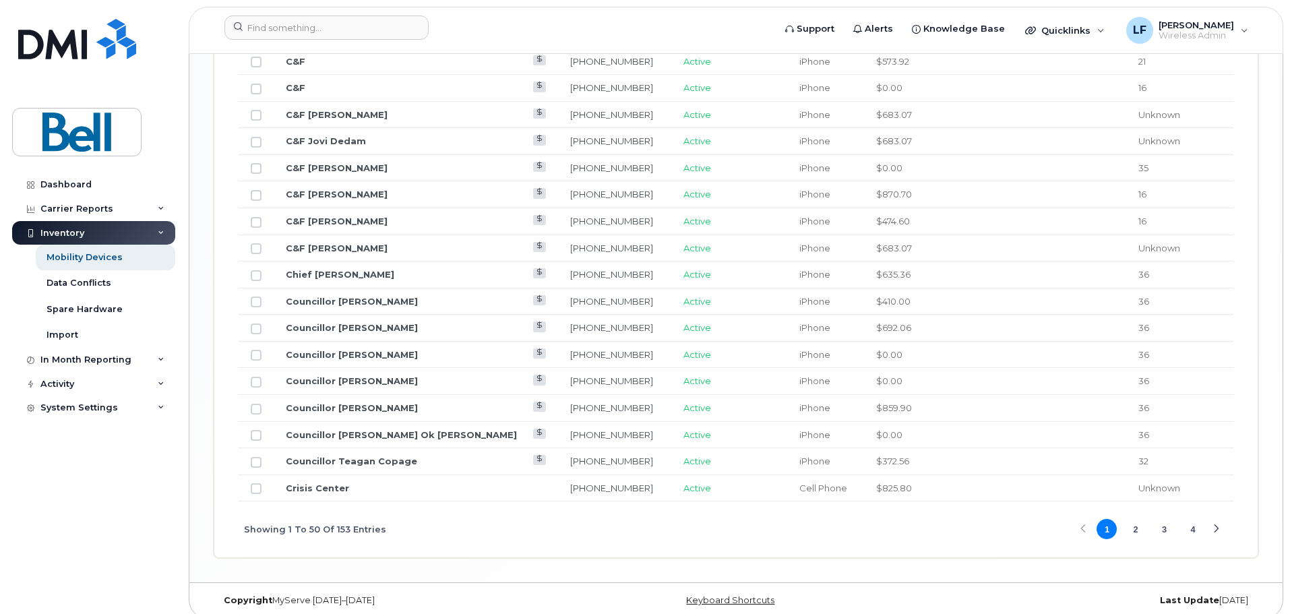
click at [1134, 521] on button "2" at bounding box center [1136, 529] width 20 height 20
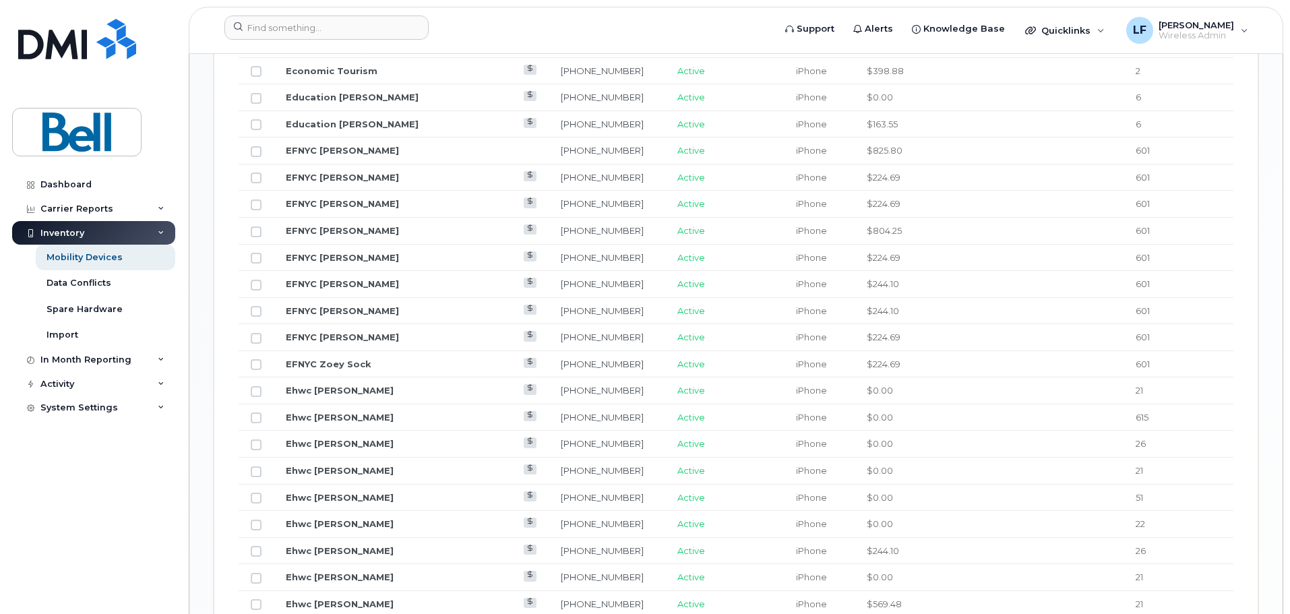
scroll to position [1019, 0]
